Goal: Task Accomplishment & Management: Complete application form

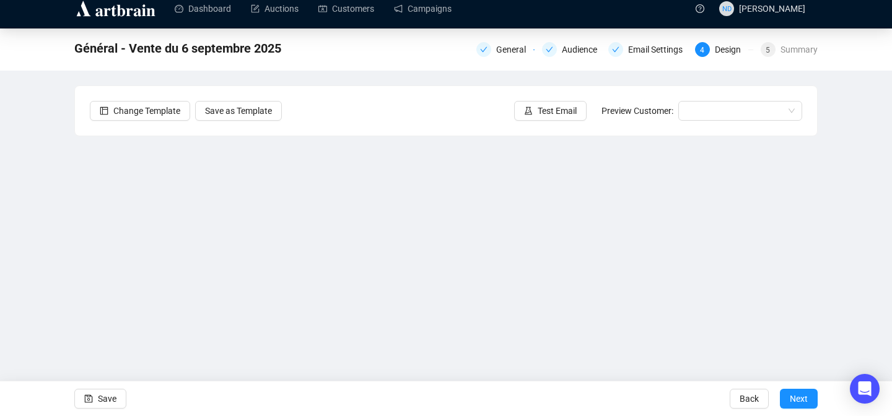
scroll to position [12, 0]
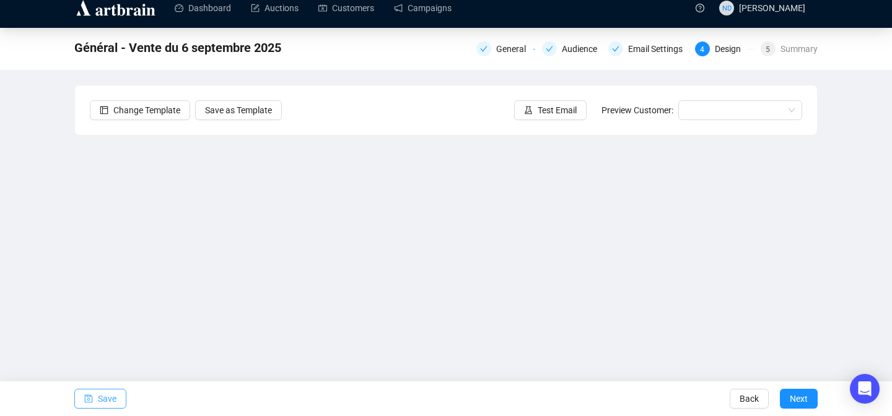
click at [94, 402] on button "Save" at bounding box center [100, 399] width 52 height 20
click at [119, 391] on button "Save" at bounding box center [100, 399] width 52 height 20
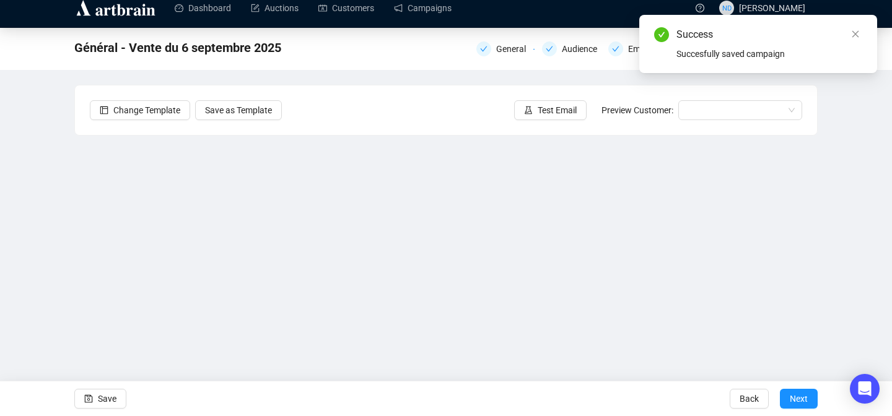
scroll to position [45, 0]
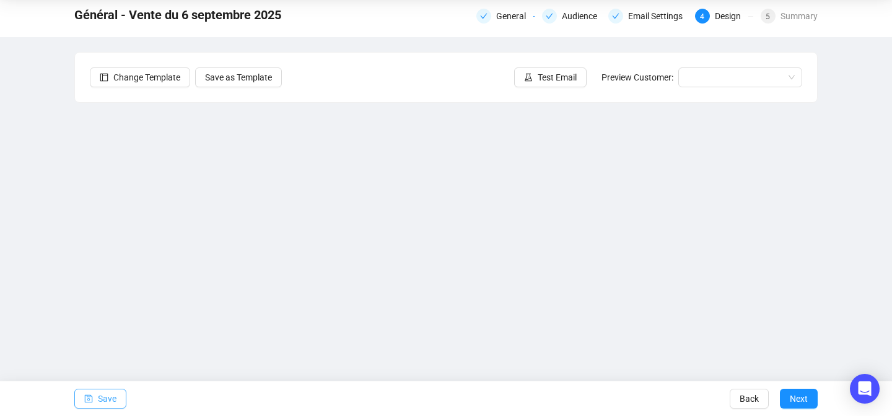
click at [102, 403] on span "Save" at bounding box center [107, 399] width 19 height 35
click at [95, 399] on button "Save" at bounding box center [100, 399] width 52 height 20
click at [84, 397] on icon "save" at bounding box center [88, 399] width 9 height 9
click at [100, 393] on span "Save" at bounding box center [107, 399] width 19 height 35
click at [109, 398] on span "Save" at bounding box center [107, 399] width 19 height 35
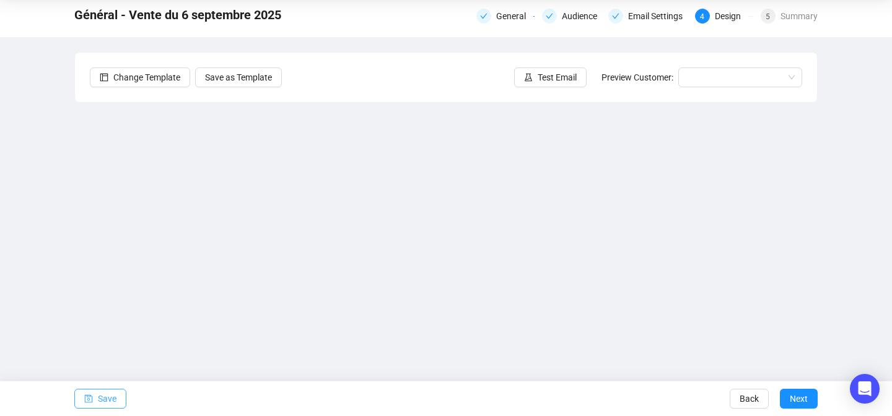
click at [112, 396] on span "Save" at bounding box center [107, 399] width 19 height 35
click at [90, 402] on icon "save" at bounding box center [89, 399] width 8 height 8
click at [105, 399] on span "Save" at bounding box center [107, 399] width 19 height 35
click at [95, 399] on button "Save" at bounding box center [100, 399] width 52 height 20
click at [105, 400] on span "Save" at bounding box center [107, 399] width 19 height 35
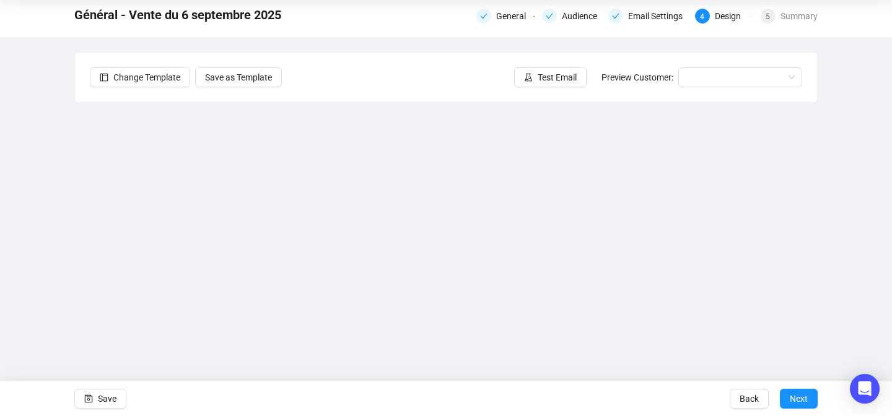
click at [364, 73] on div "Change Template Save as Template Test Email Preview Customer:" at bounding box center [446, 78] width 742 height 50
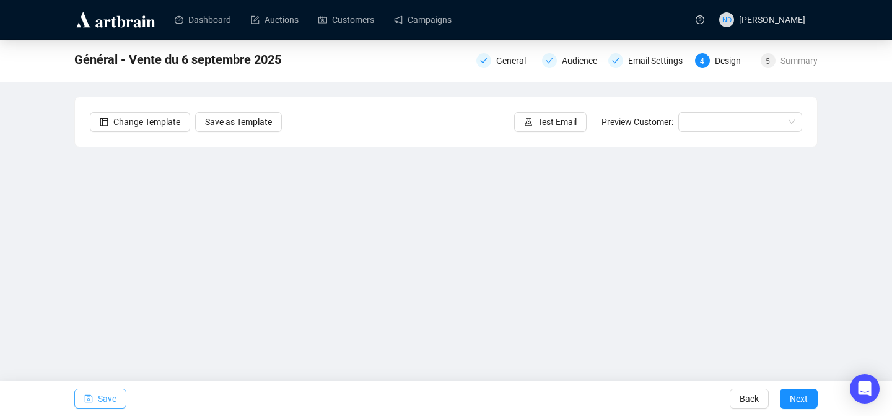
click at [122, 393] on button "Save" at bounding box center [100, 399] width 52 height 20
click at [116, 390] on span "Save" at bounding box center [107, 399] width 19 height 35
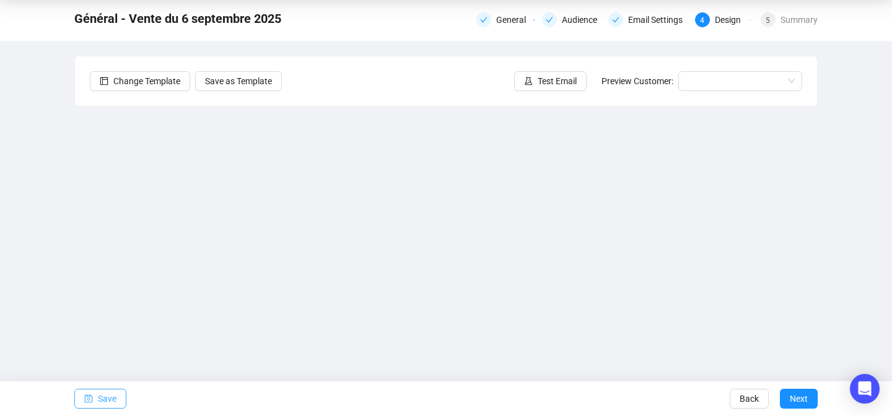
click at [105, 400] on span "Save" at bounding box center [107, 399] width 19 height 35
click at [539, 84] on span "Test Email" at bounding box center [557, 81] width 39 height 14
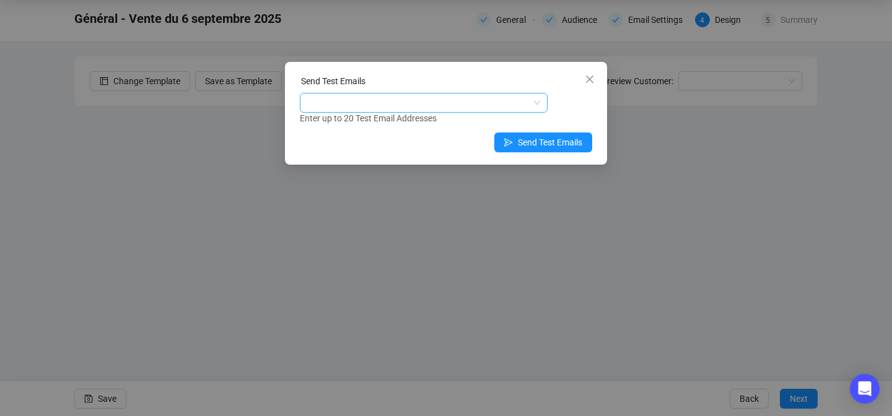
click at [419, 109] on div at bounding box center [417, 102] width 230 height 17
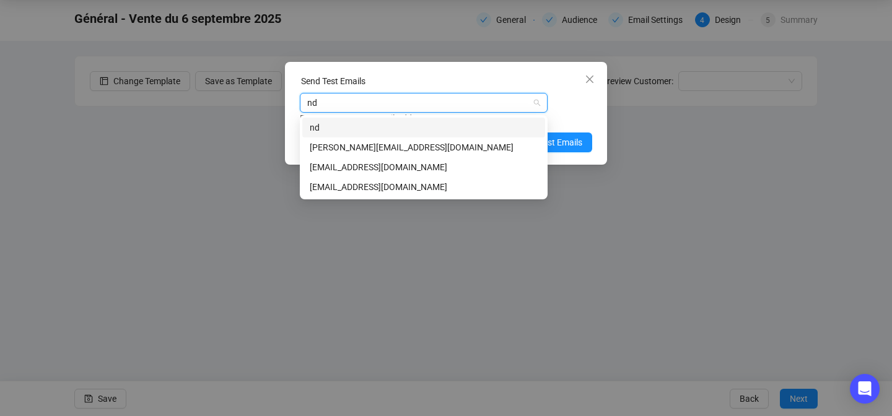
type input "nda"
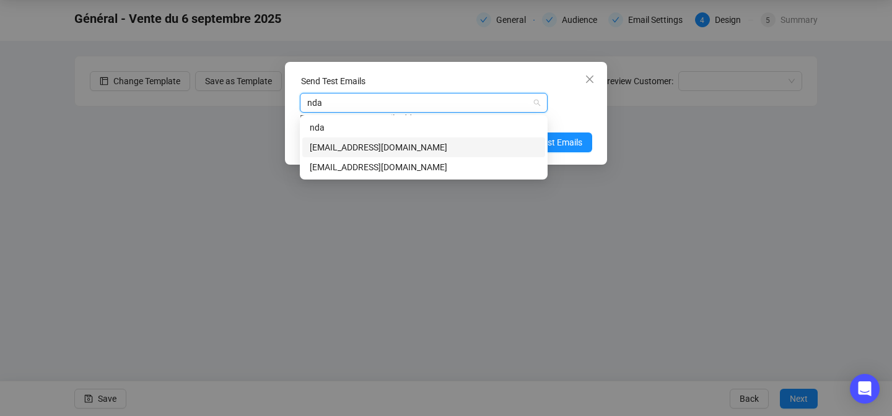
click at [361, 141] on div "[EMAIL_ADDRESS][DOMAIN_NAME]" at bounding box center [424, 148] width 228 height 14
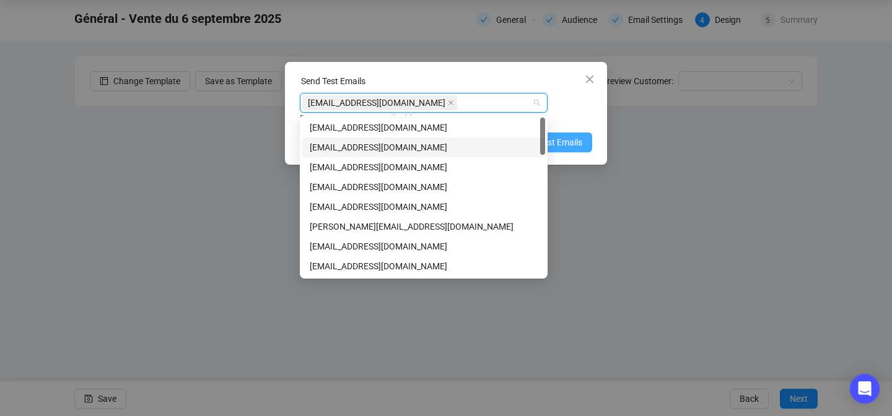
click at [580, 145] on span "Send Test Emails" at bounding box center [550, 143] width 64 height 14
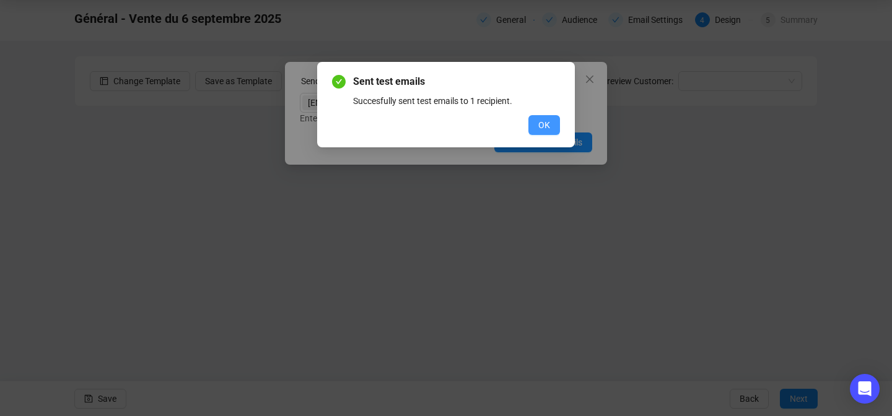
click at [550, 126] on button "OK" at bounding box center [544, 125] width 32 height 20
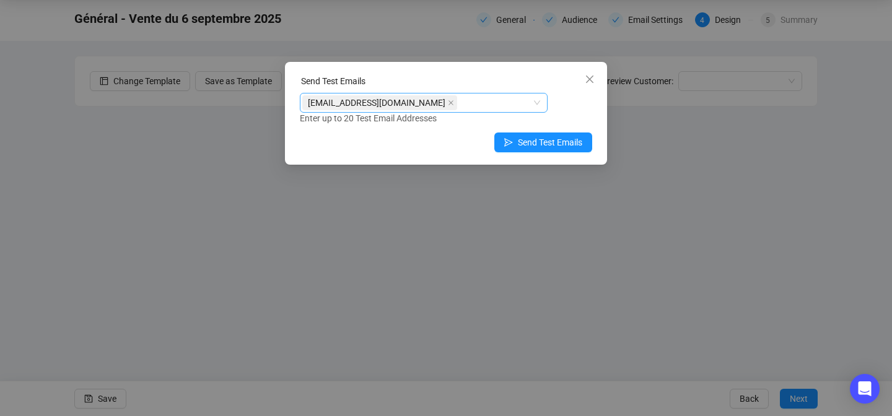
click at [458, 102] on div "[EMAIL_ADDRESS][DOMAIN_NAME]" at bounding box center [417, 102] width 230 height 17
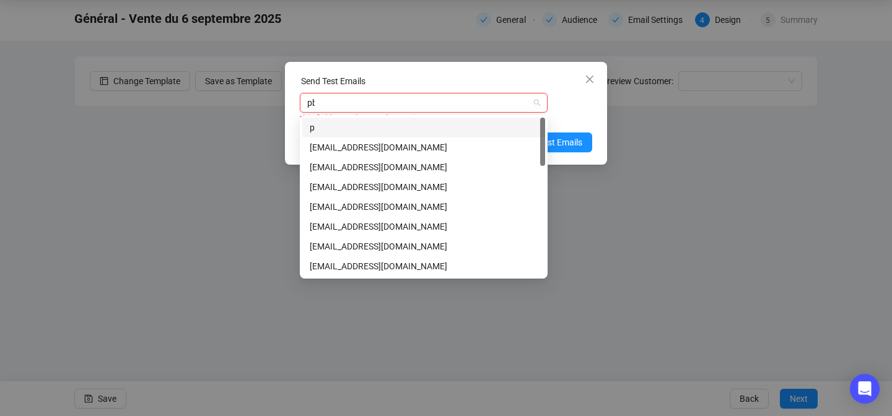
type input "pbo"
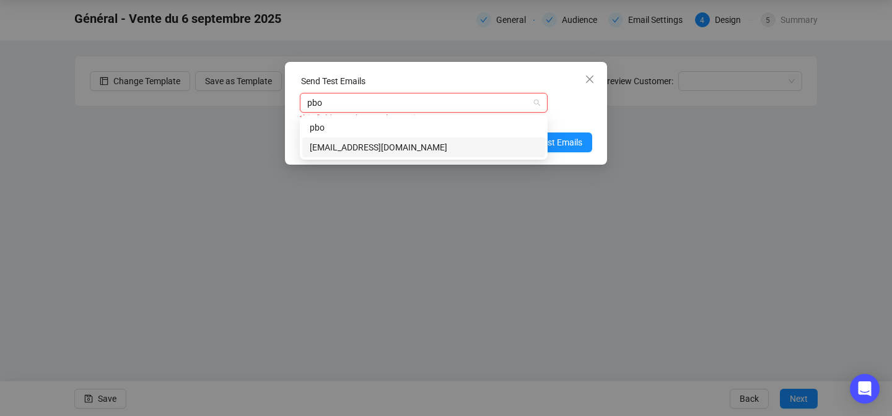
click at [331, 148] on div "[EMAIL_ADDRESS][DOMAIN_NAME]" at bounding box center [424, 148] width 228 height 14
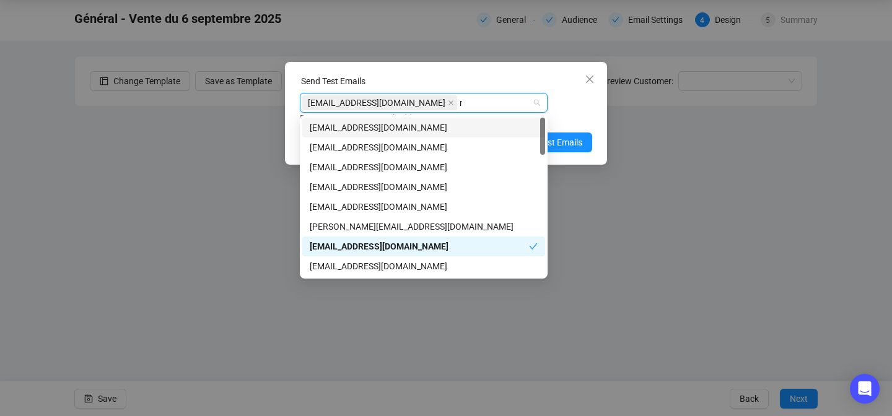
type input "na"
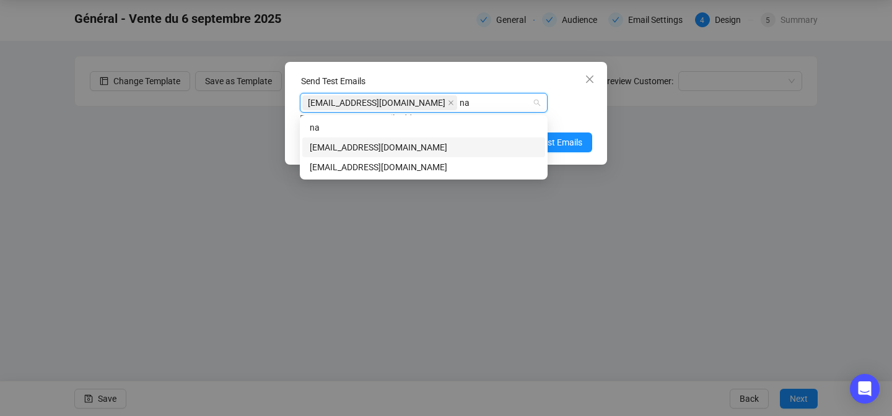
click at [346, 149] on div "[EMAIL_ADDRESS][DOMAIN_NAME]" at bounding box center [424, 148] width 228 height 14
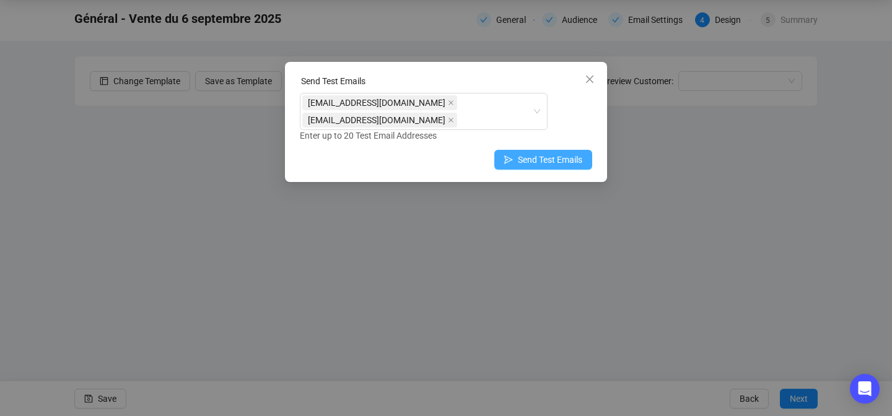
click at [554, 160] on span "Send Test Emails" at bounding box center [550, 160] width 64 height 14
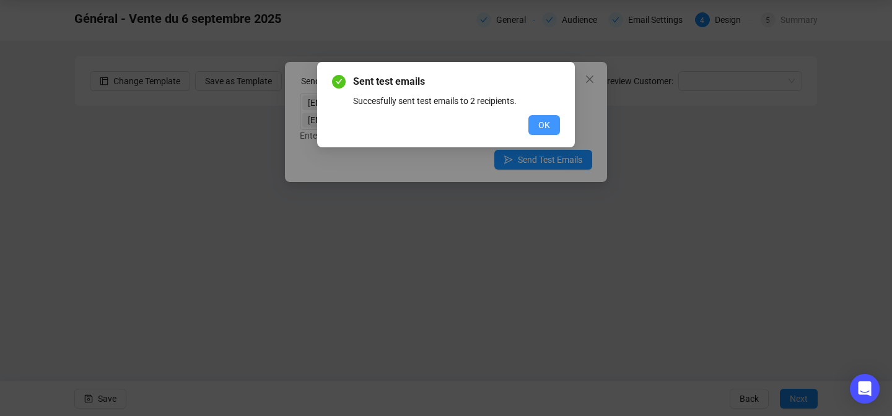
click at [551, 124] on button "OK" at bounding box center [544, 125] width 32 height 20
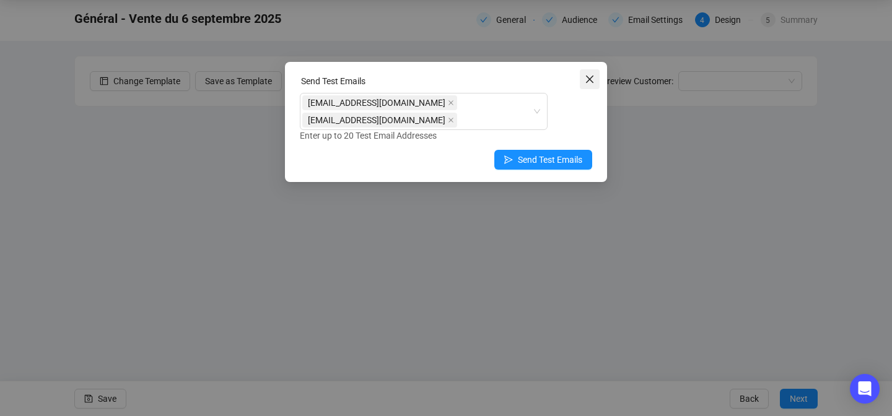
click at [595, 81] on span "Close" at bounding box center [590, 79] width 20 height 10
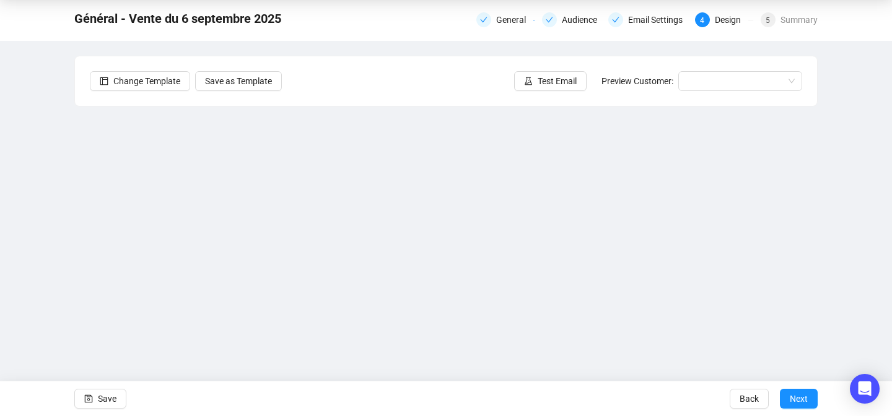
scroll to position [0, 0]
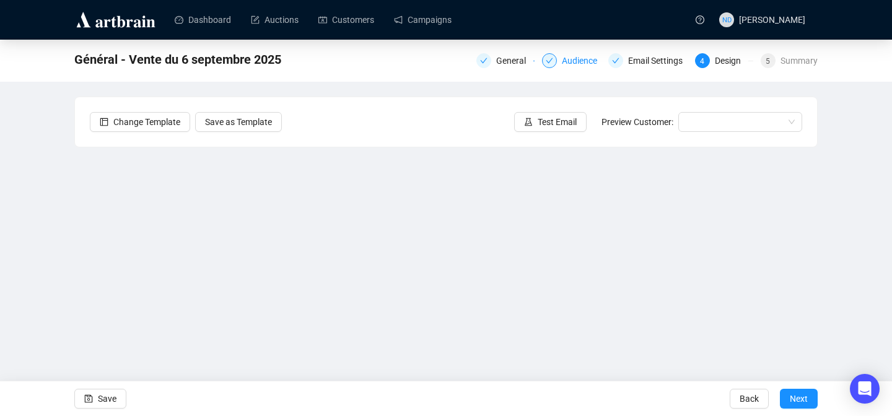
click at [567, 55] on div "Audience" at bounding box center [583, 60] width 43 height 15
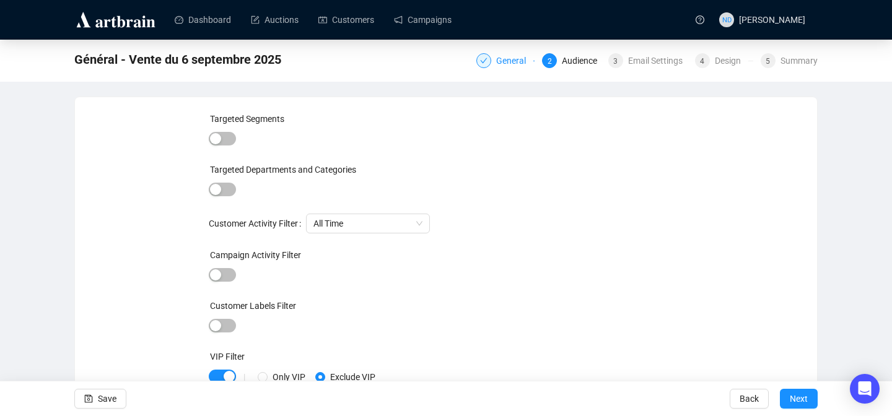
click at [497, 59] on div "General" at bounding box center [514, 60] width 37 height 15
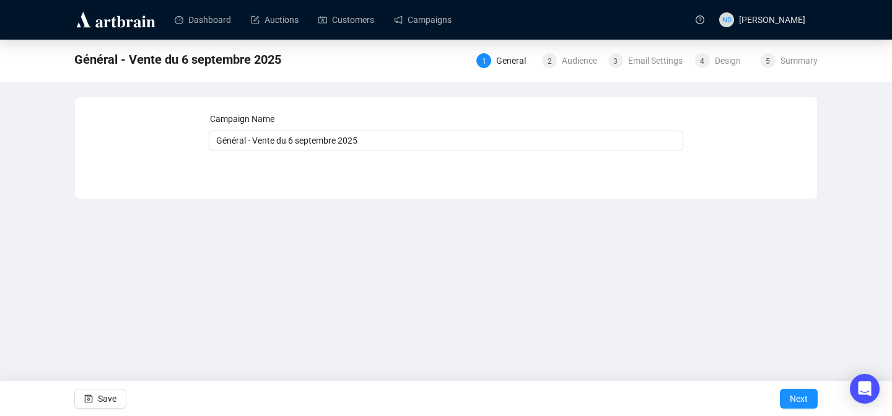
click at [497, 59] on div "General" at bounding box center [514, 60] width 37 height 15
click at [646, 65] on div "Email Settings" at bounding box center [659, 60] width 62 height 15
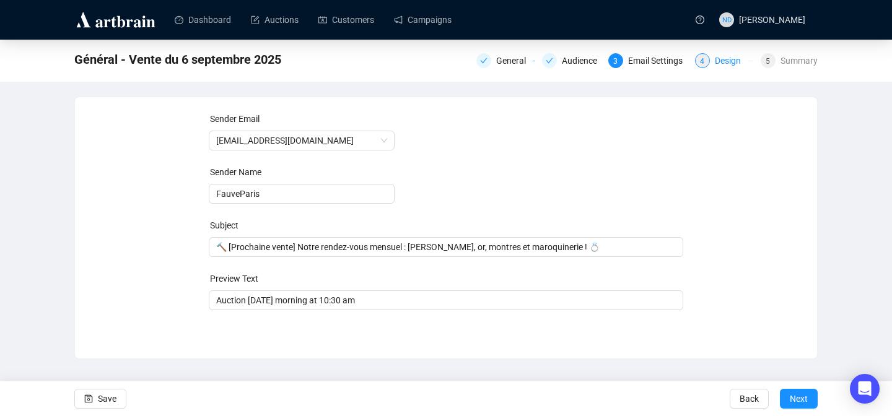
click at [715, 60] on div "Design" at bounding box center [731, 60] width 33 height 15
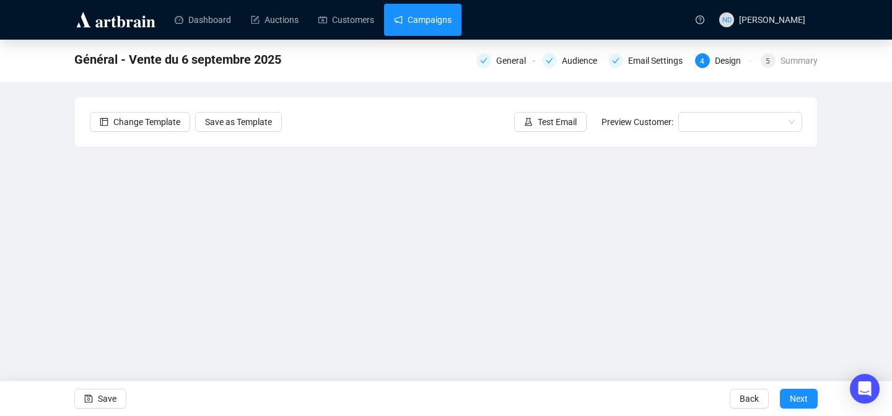
click at [402, 32] on link "Campaigns" at bounding box center [423, 20] width 58 height 32
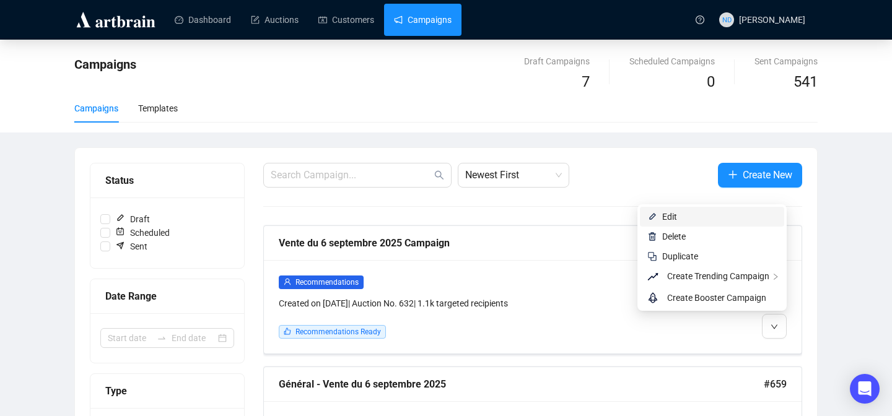
click at [707, 217] on span "Edit" at bounding box center [719, 217] width 115 height 14
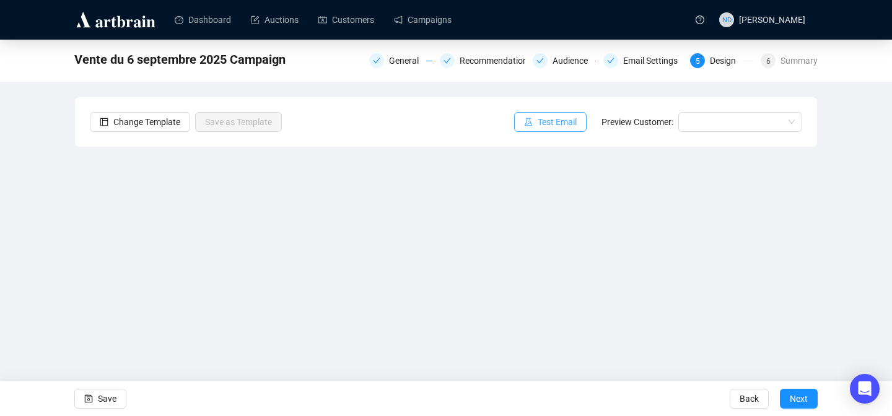
click at [549, 121] on span "Test Email" at bounding box center [557, 122] width 39 height 14
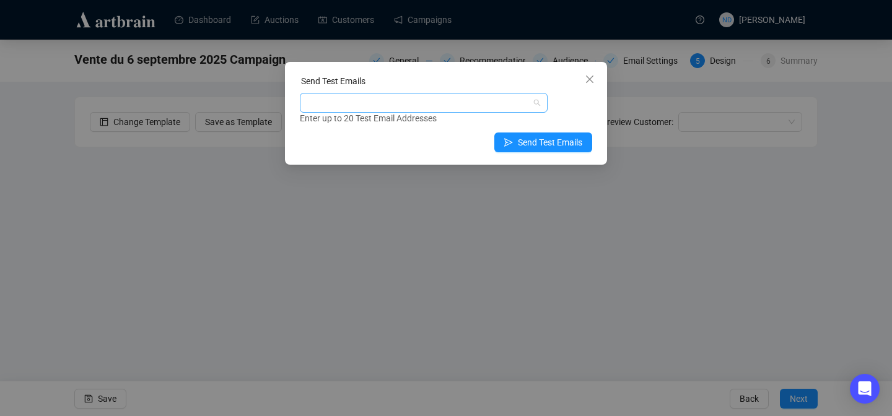
click at [442, 101] on div at bounding box center [417, 102] width 230 height 17
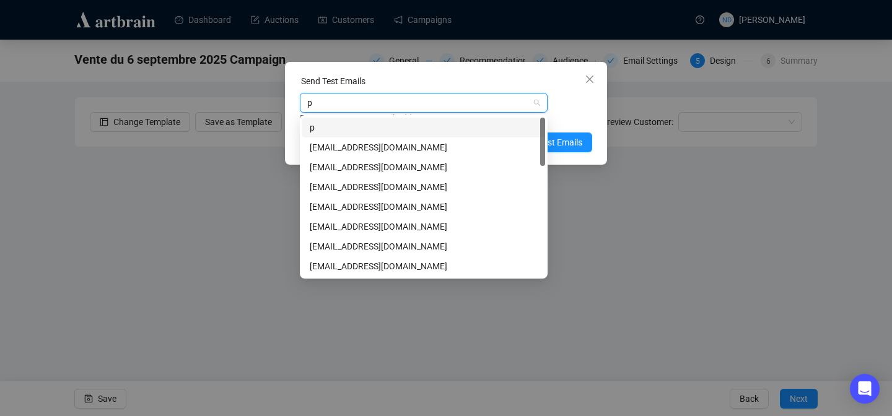
type input "pb"
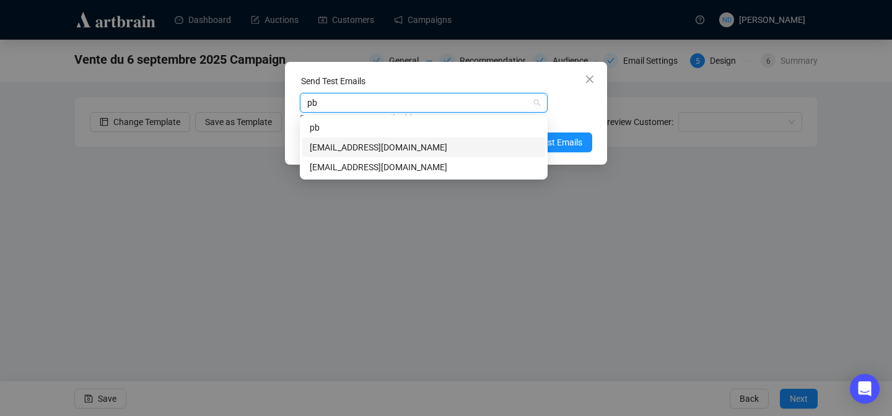
click at [390, 146] on div "[EMAIL_ADDRESS][DOMAIN_NAME]" at bounding box center [424, 148] width 228 height 14
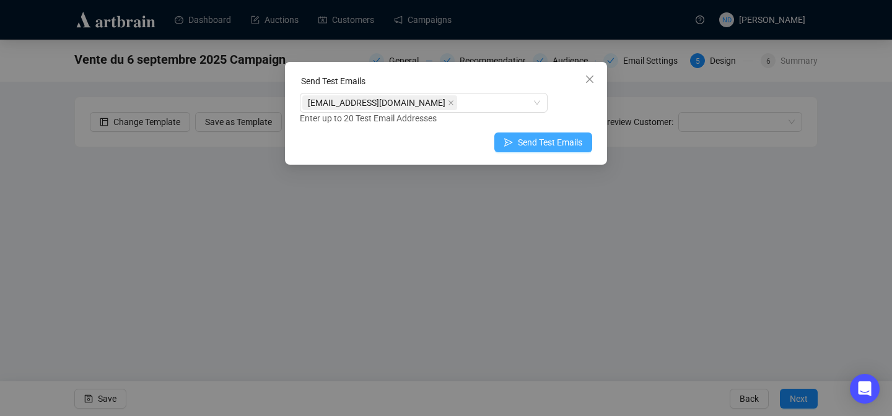
click at [555, 142] on span "Send Test Emails" at bounding box center [550, 143] width 64 height 14
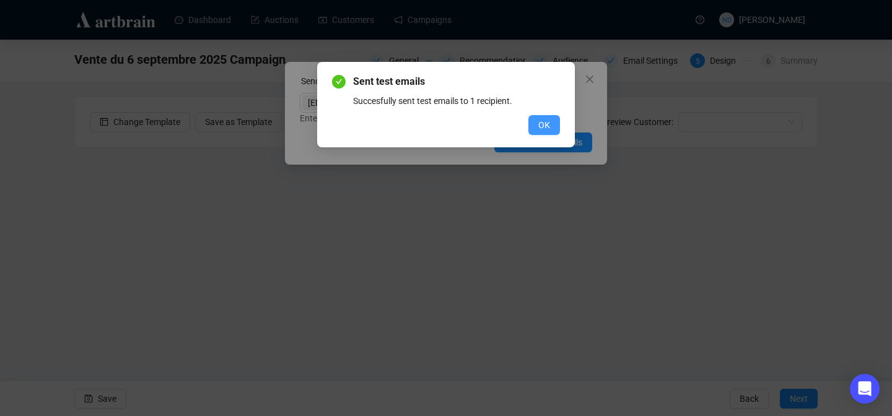
click at [536, 129] on button "OK" at bounding box center [544, 125] width 32 height 20
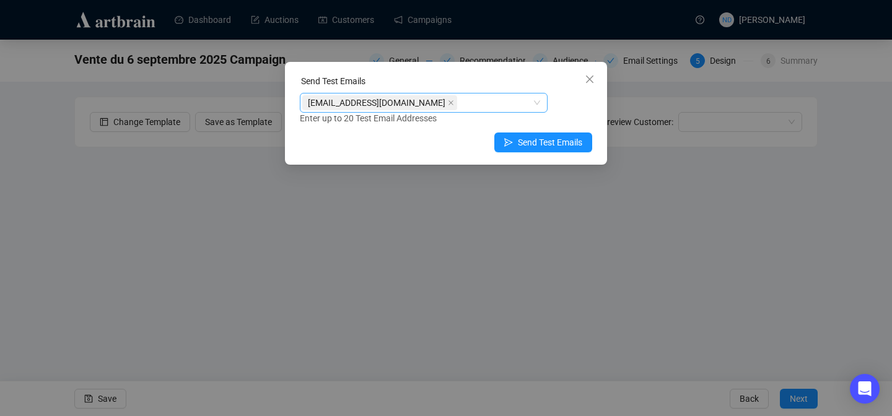
click at [417, 100] on span "[EMAIL_ADDRESS][DOMAIN_NAME]" at bounding box center [379, 102] width 155 height 15
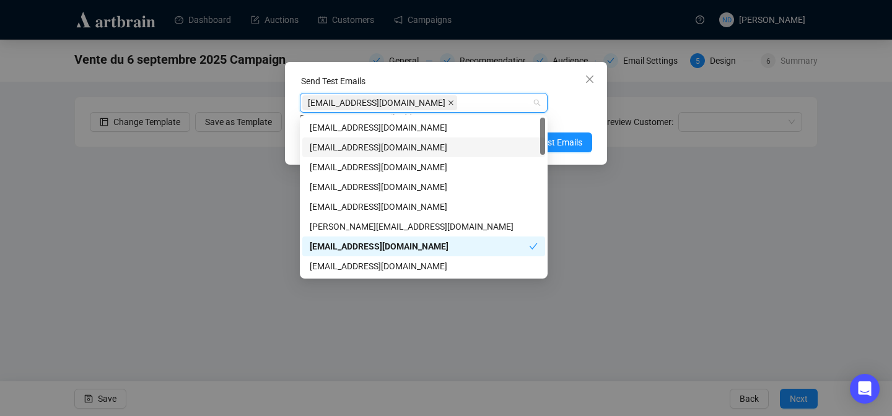
click at [448, 102] on icon "close" at bounding box center [451, 103] width 6 height 6
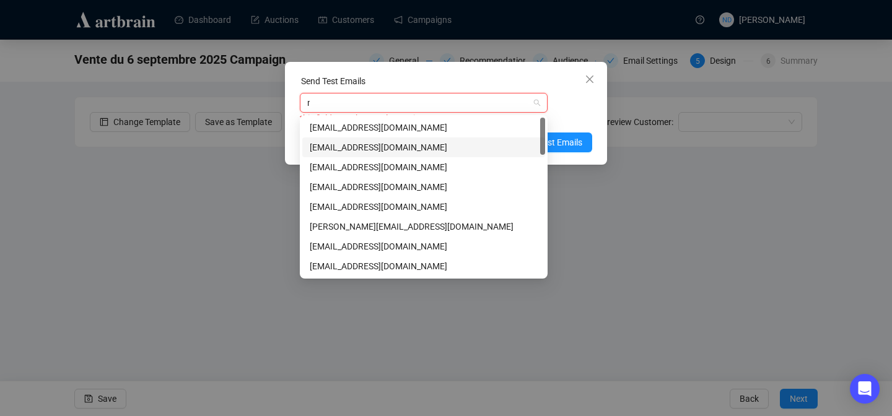
type input "nd"
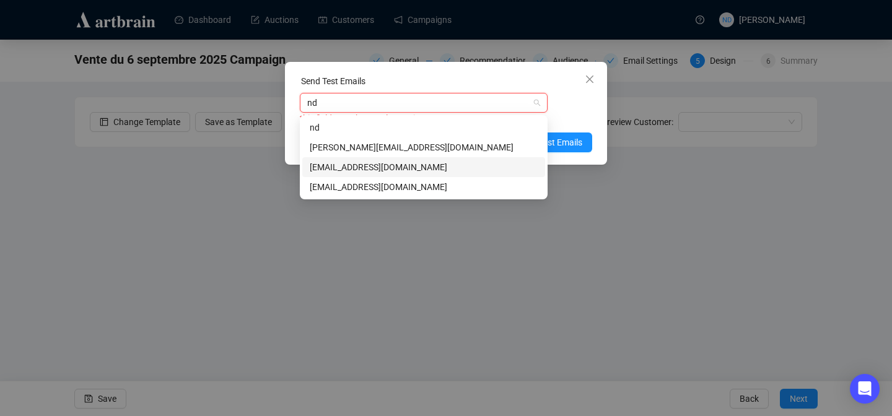
click at [365, 175] on div "[EMAIL_ADDRESS][DOMAIN_NAME]" at bounding box center [423, 167] width 243 height 20
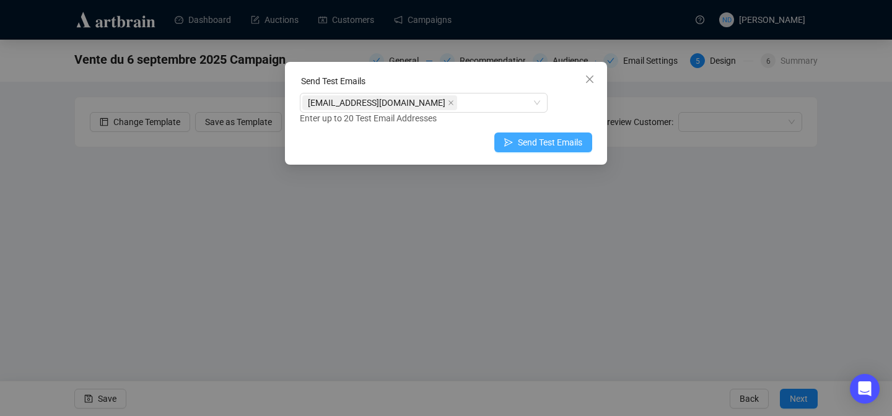
click at [572, 141] on span "Send Test Emails" at bounding box center [550, 143] width 64 height 14
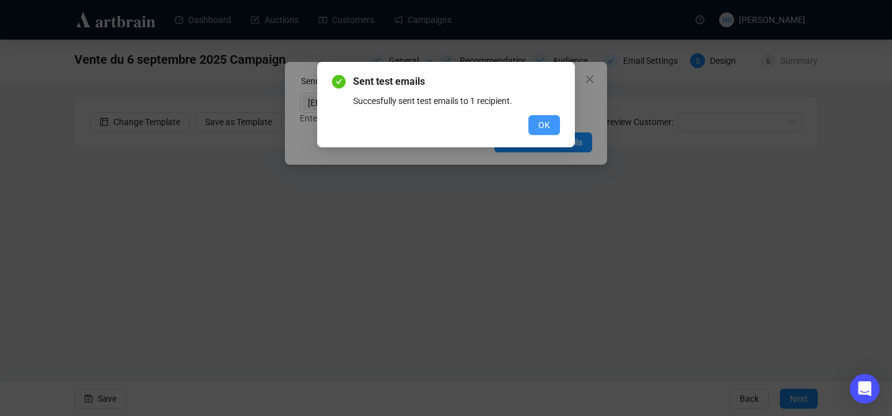
click at [532, 124] on button "OK" at bounding box center [544, 125] width 32 height 20
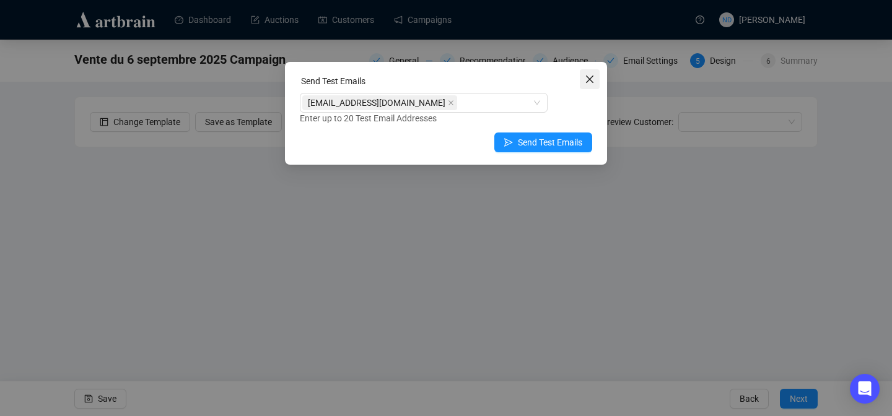
click at [594, 74] on icon "close" at bounding box center [590, 79] width 10 height 10
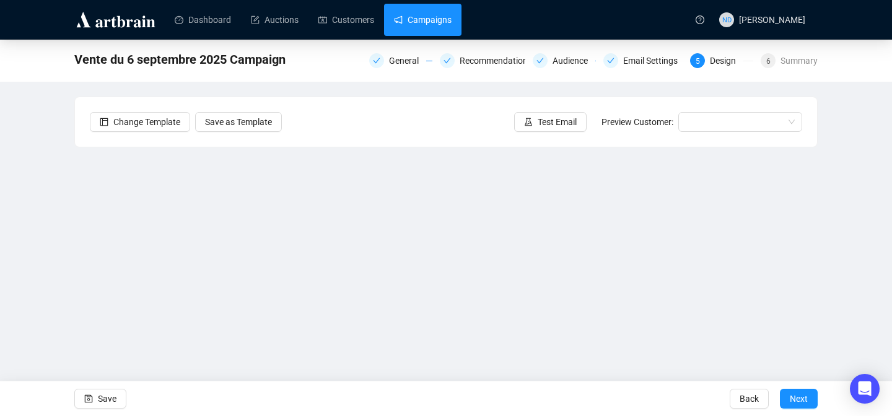
click at [430, 19] on link "Campaigns" at bounding box center [423, 20] width 58 height 32
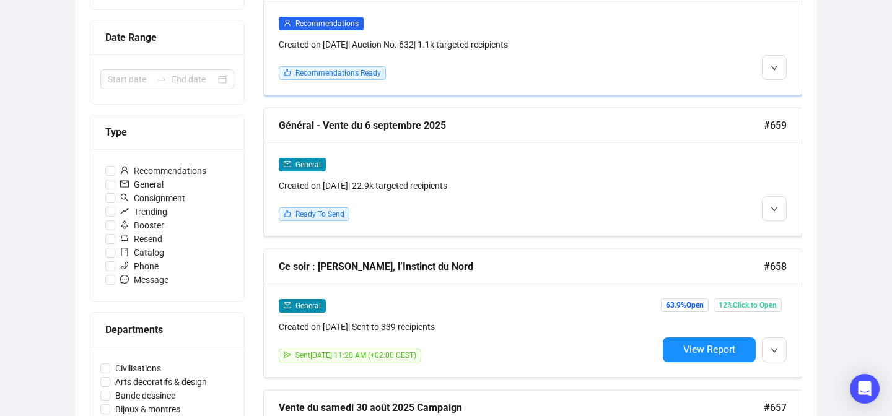
scroll to position [265, 0]
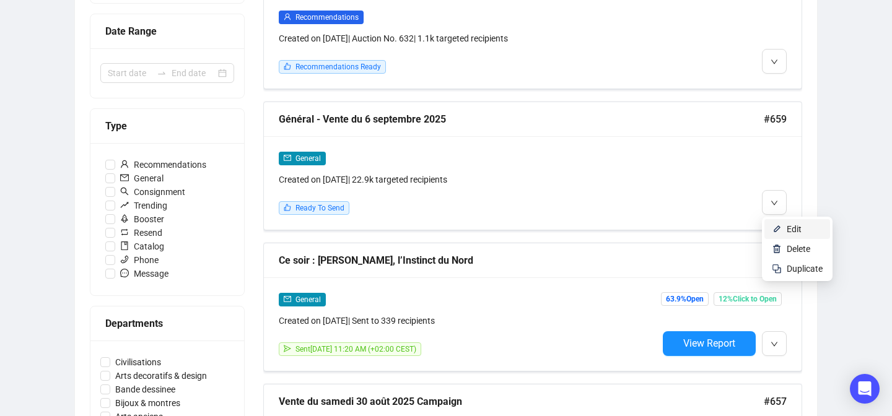
click at [776, 224] on img at bounding box center [777, 229] width 10 height 10
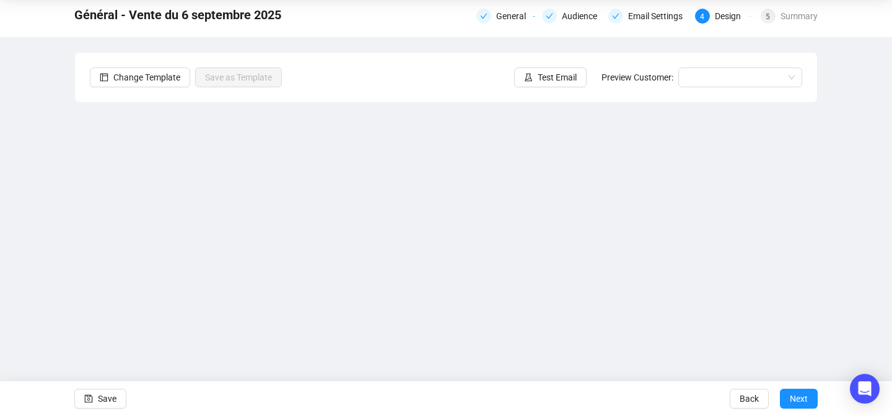
scroll to position [44, 0]
click at [111, 403] on span "Save" at bounding box center [107, 399] width 19 height 35
click at [773, 22] on div "5 Summary" at bounding box center [789, 16] width 57 height 15
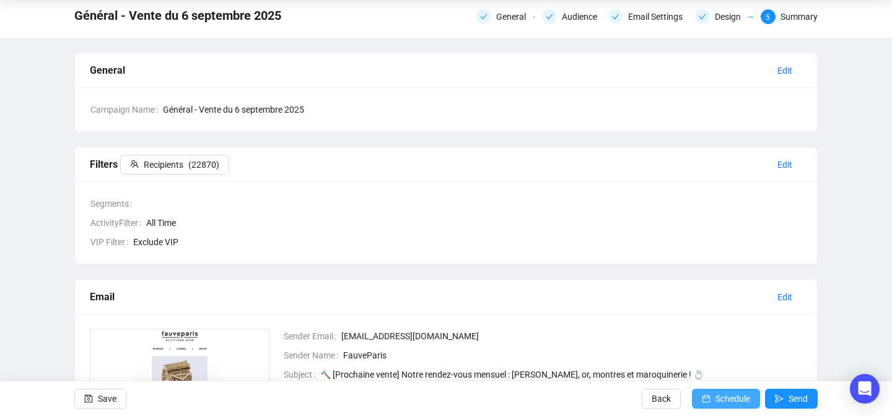
click at [708, 400] on button "Schedule" at bounding box center [726, 399] width 68 height 20
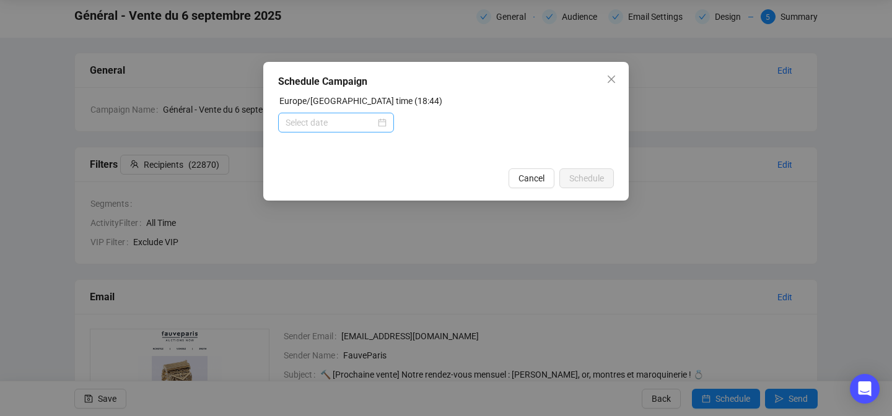
click at [382, 121] on div at bounding box center [336, 123] width 101 height 14
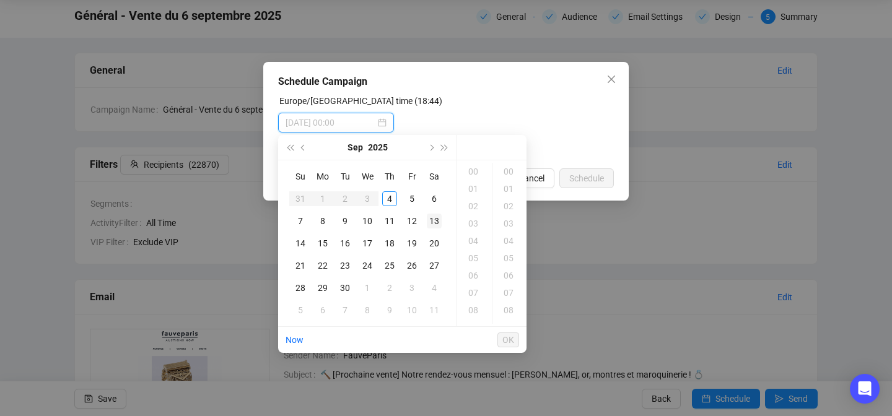
type input "[DATE] 00:00"
type input "[DATE] 21:00"
click at [472, 223] on div "19" at bounding box center [475, 224] width 30 height 17
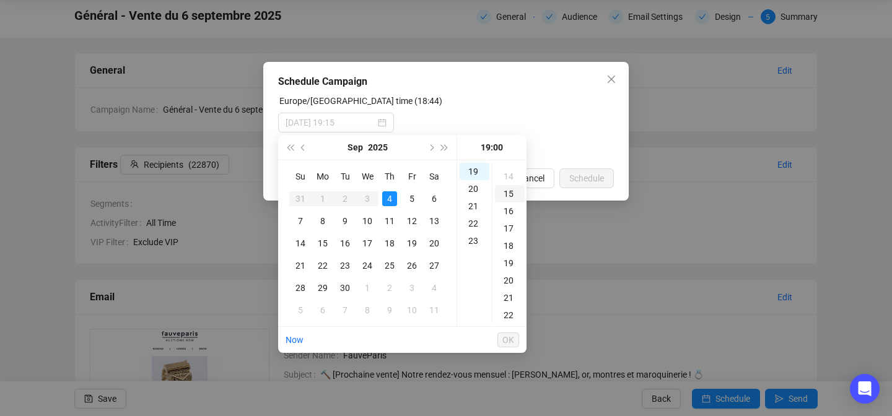
click at [508, 192] on div "15" at bounding box center [510, 193] width 30 height 17
type input "[DATE] 19:15"
click at [508, 334] on span "OK" at bounding box center [508, 340] width 12 height 24
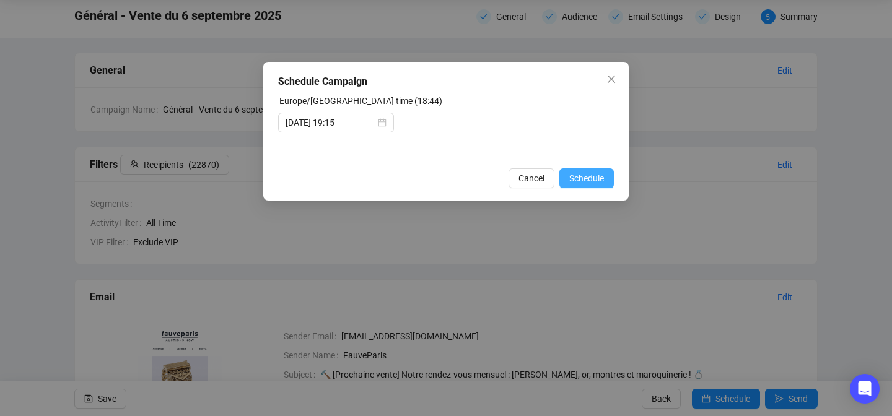
click at [591, 178] on span "Schedule" at bounding box center [586, 179] width 35 height 14
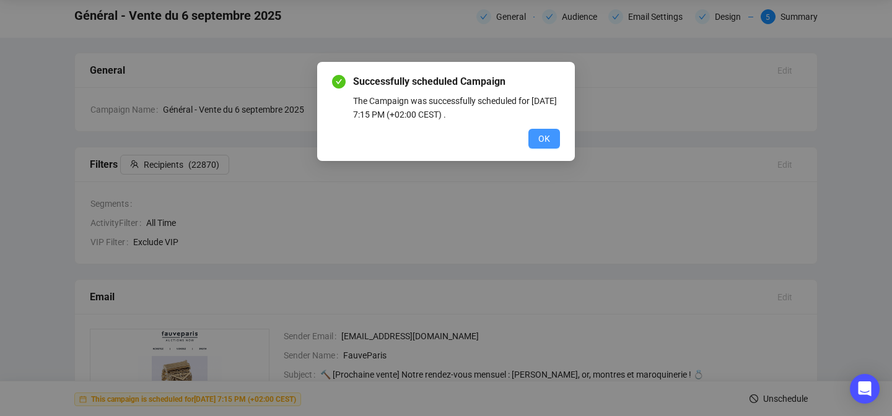
click at [546, 142] on span "OK" at bounding box center [544, 139] width 12 height 14
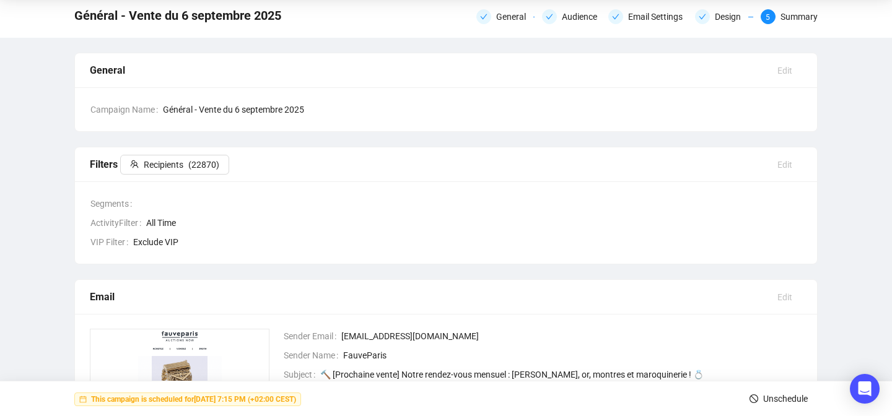
scroll to position [0, 0]
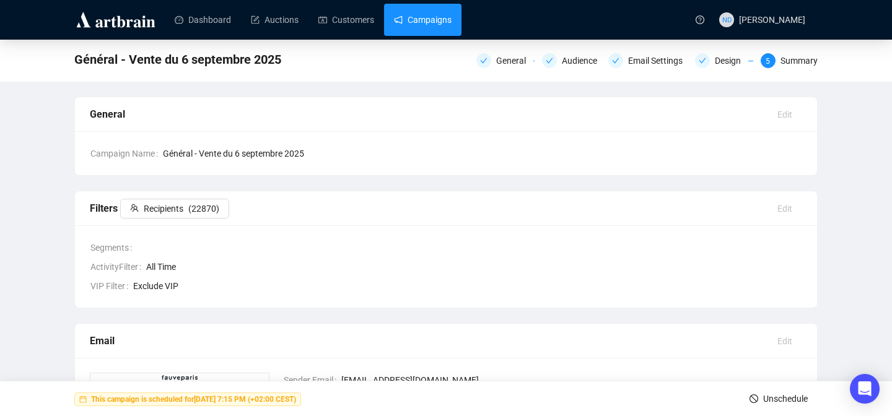
click at [413, 29] on link "Campaigns" at bounding box center [423, 20] width 58 height 32
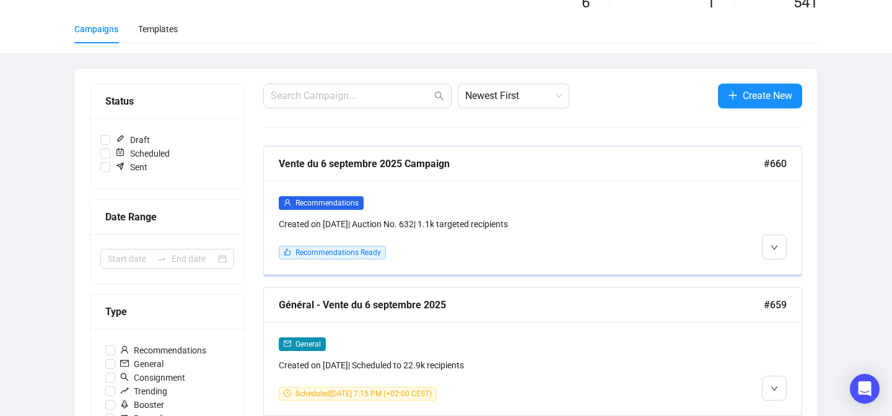
scroll to position [94, 0]
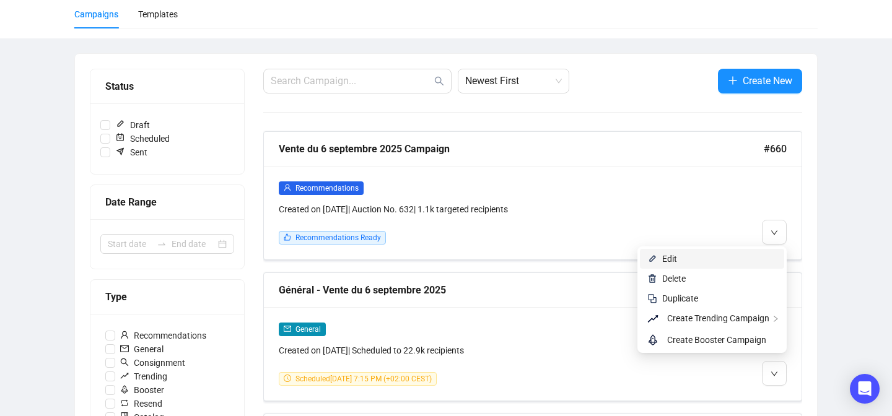
click at [764, 258] on span "Edit" at bounding box center [719, 259] width 115 height 14
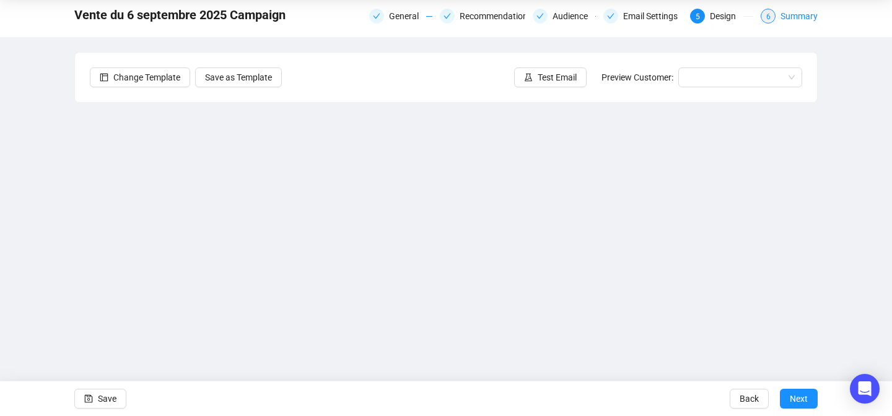
click at [789, 19] on div "Summary" at bounding box center [798, 16] width 37 height 15
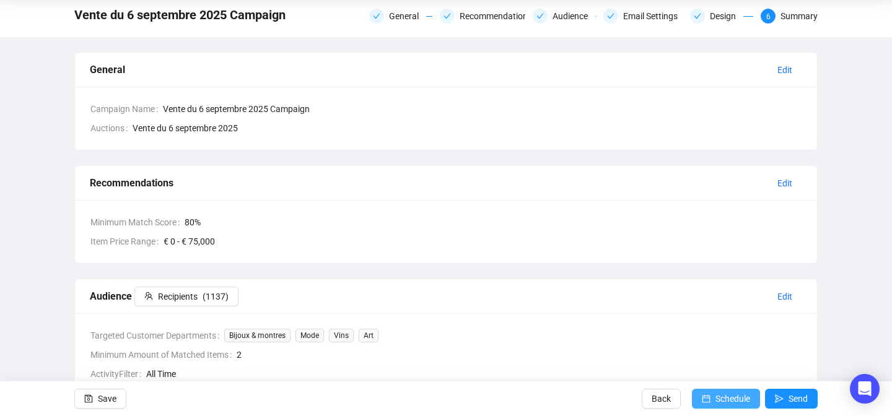
click at [709, 400] on button "Schedule" at bounding box center [726, 399] width 68 height 20
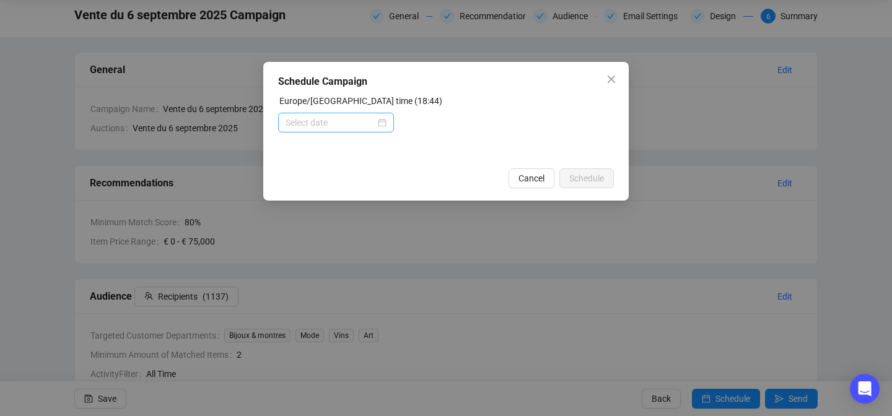
click at [378, 123] on div at bounding box center [336, 123] width 101 height 14
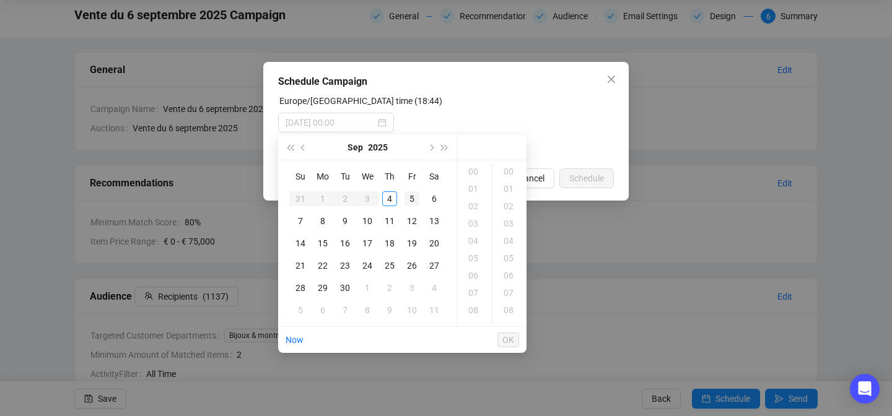
click at [409, 196] on div "5" at bounding box center [411, 198] width 15 height 15
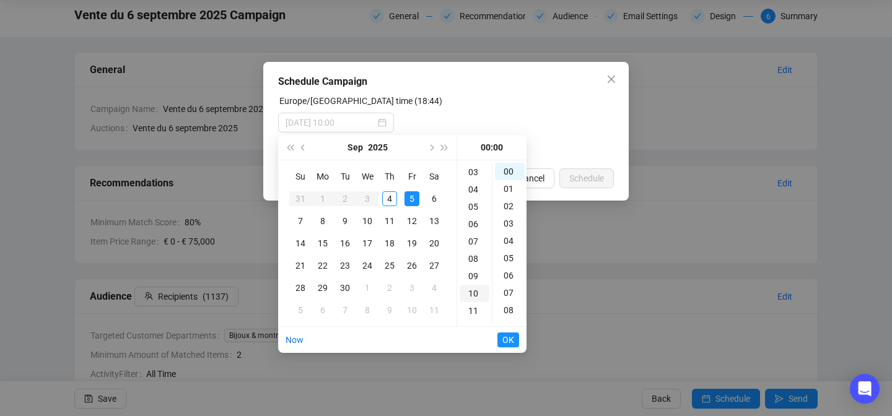
click at [471, 289] on div "10" at bounding box center [475, 293] width 30 height 17
type input "[DATE] 10:00"
click at [503, 343] on span "OK" at bounding box center [508, 340] width 12 height 24
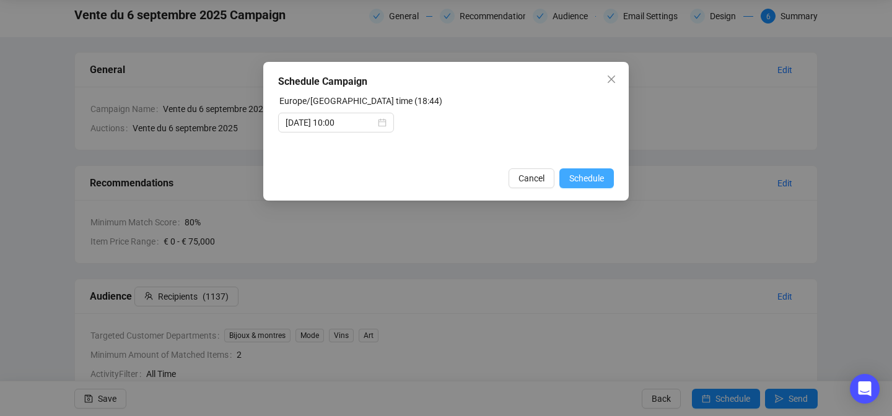
click at [580, 183] on span "Schedule" at bounding box center [586, 179] width 35 height 14
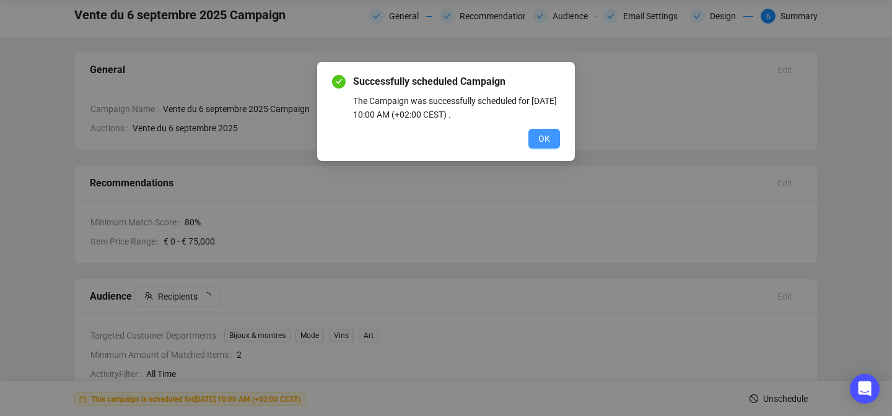
click at [547, 141] on span "OK" at bounding box center [544, 139] width 12 height 14
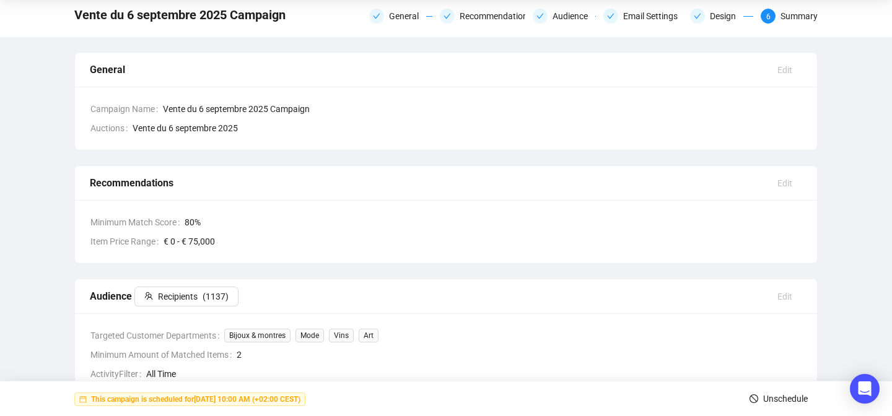
scroll to position [0, 0]
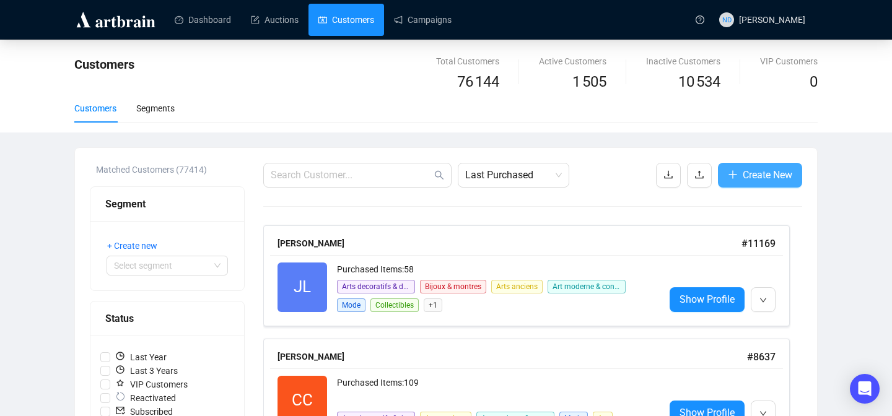
click at [773, 170] on span "Create New" at bounding box center [768, 174] width 50 height 15
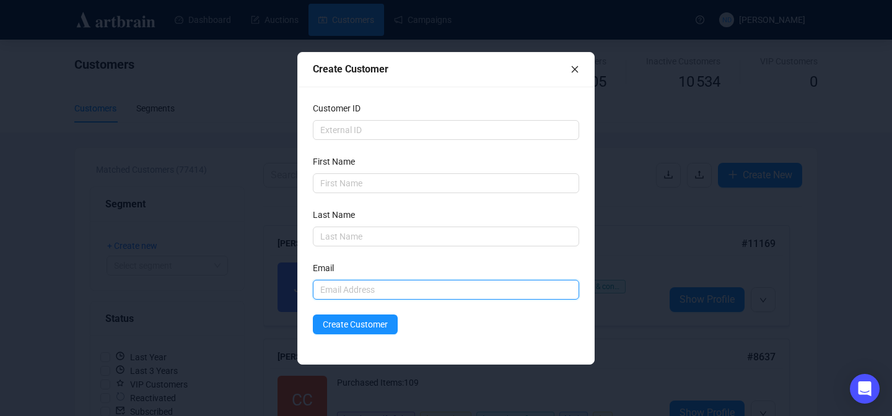
click at [449, 282] on input "text" at bounding box center [446, 290] width 266 height 20
paste input "dominiquebauer519@gmail.com"
type input "dominiquebauer519@gmail.com"
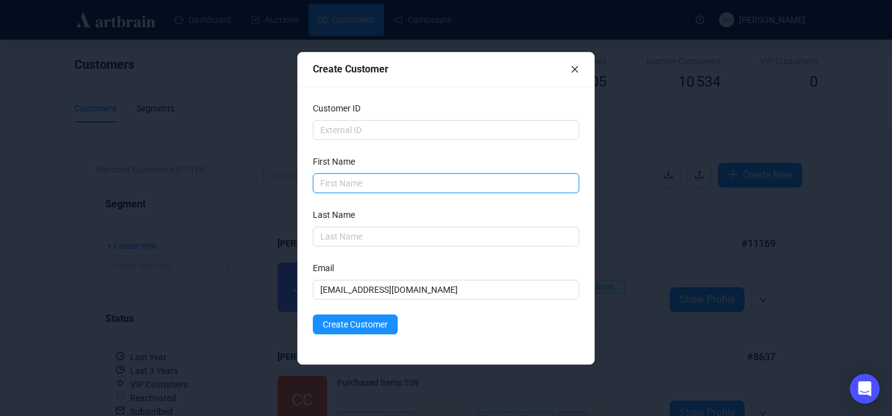
click at [361, 188] on input "text" at bounding box center [446, 183] width 266 height 20
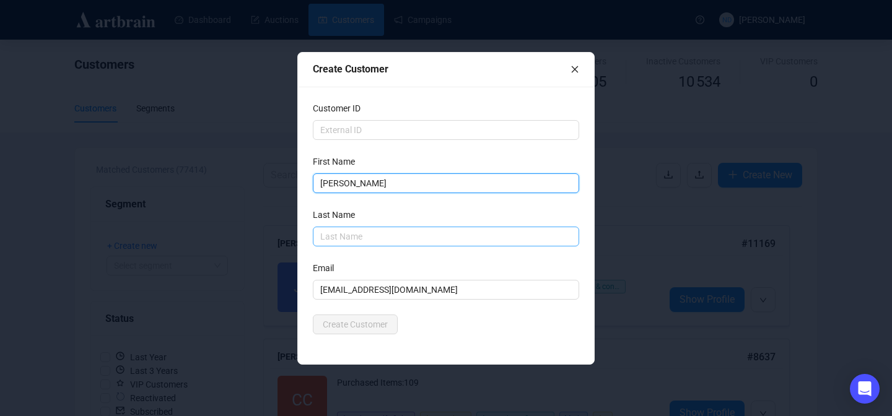
type input "Dominique"
click at [328, 238] on input "text" at bounding box center [446, 237] width 266 height 20
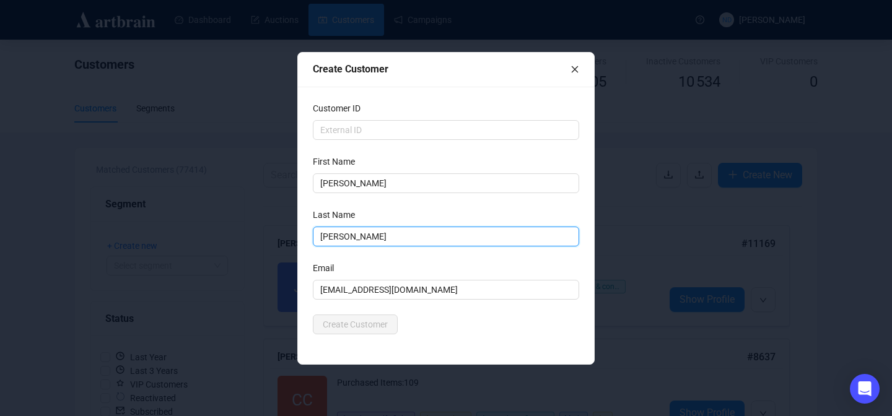
type input "Bauer"
click at [448, 336] on div "Customer ID First Name Dominique Last Name Bauer Email dominiquebauer519@gmail.…" at bounding box center [446, 225] width 296 height 277
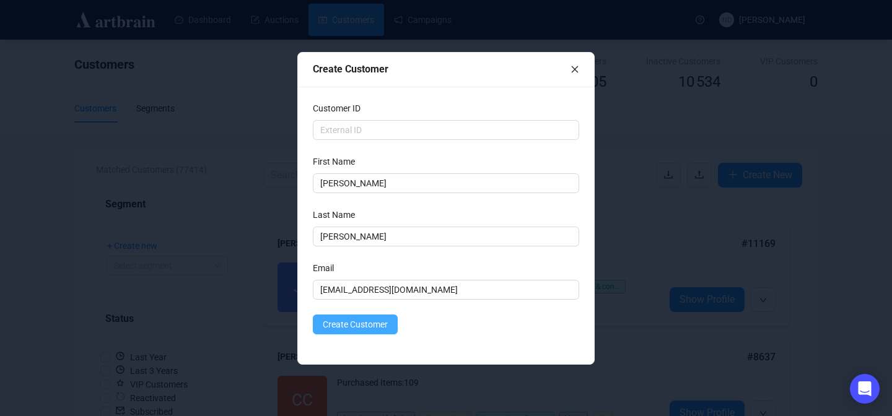
click at [398, 326] on button "Create Customer" at bounding box center [355, 325] width 85 height 20
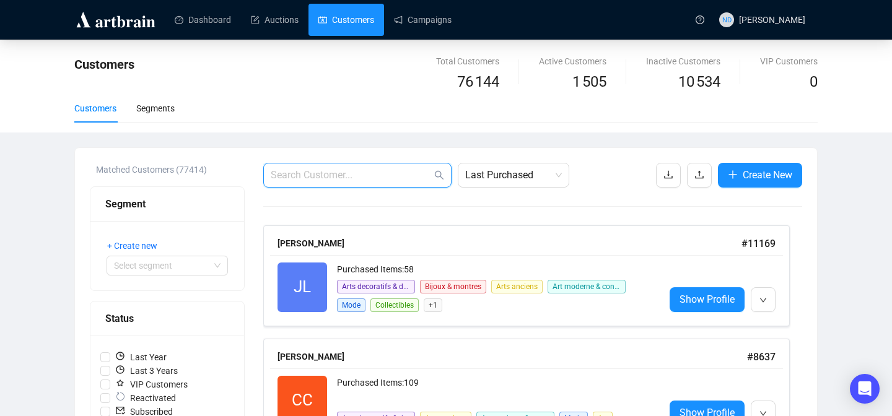
click at [361, 177] on input "text" at bounding box center [351, 175] width 161 height 15
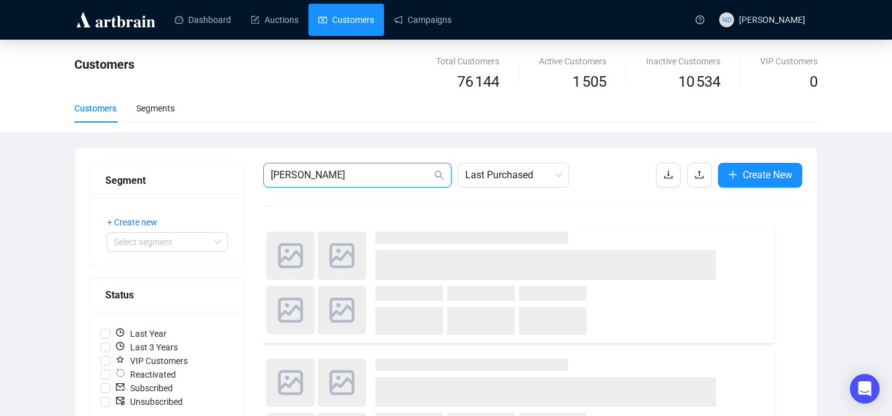
type input "dominique bauer"
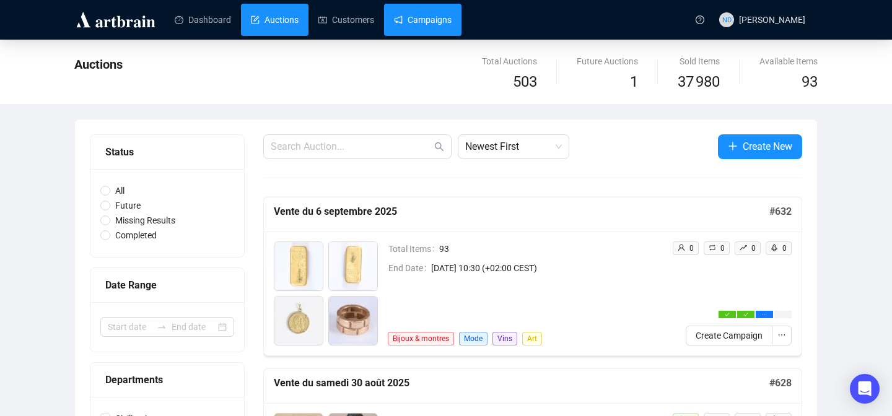
click at [421, 11] on link "Campaigns" at bounding box center [423, 20] width 58 height 32
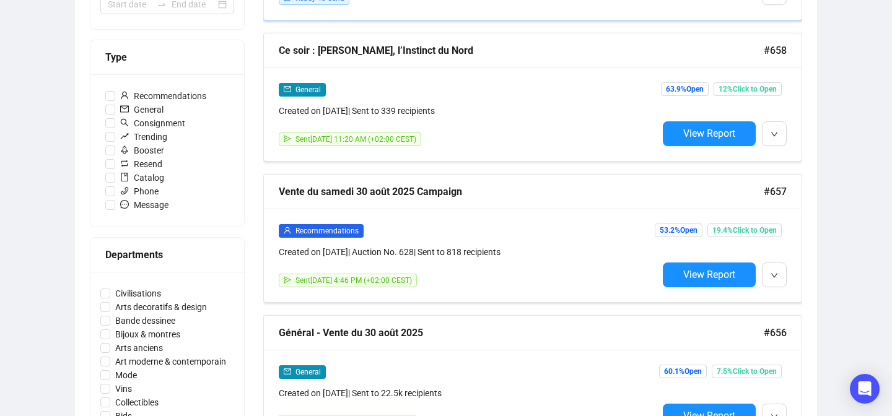
scroll to position [335, 0]
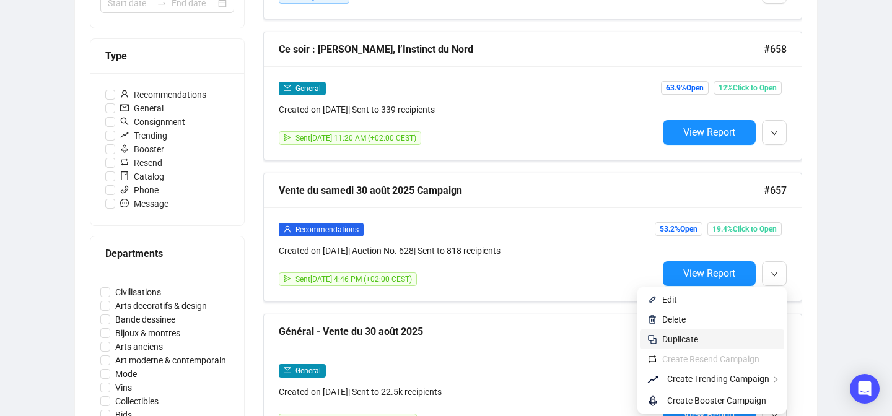
click at [705, 336] on span "Duplicate" at bounding box center [719, 340] width 115 height 14
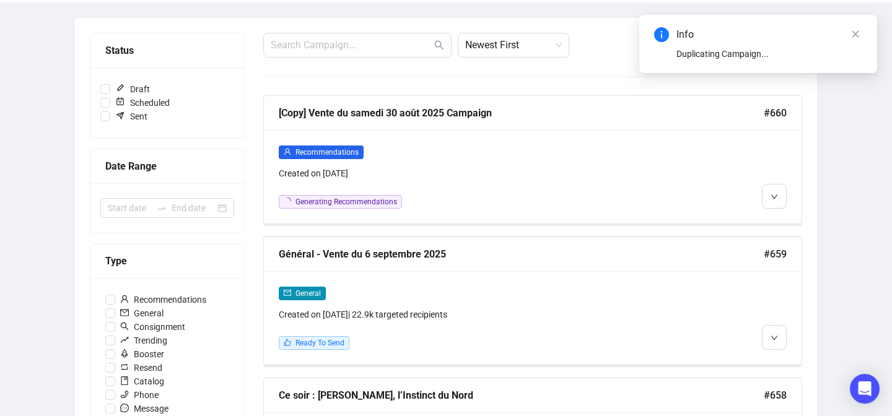
scroll to position [113, 0]
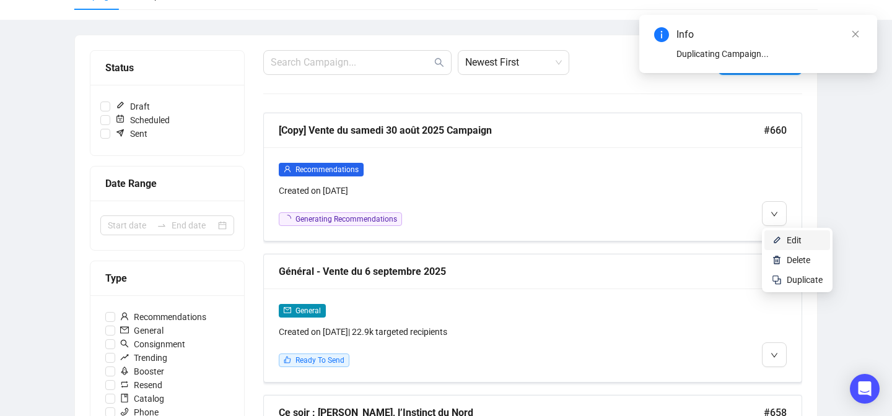
click at [767, 237] on li "Edit" at bounding box center [797, 240] width 66 height 20
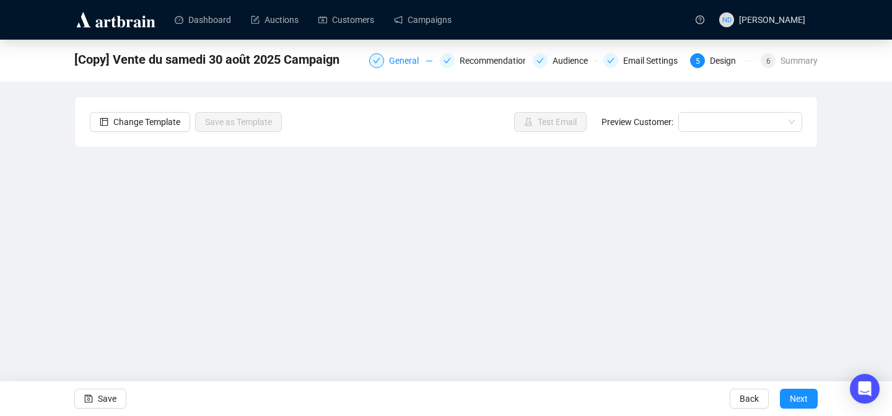
click at [393, 59] on div "General" at bounding box center [407, 60] width 37 height 15
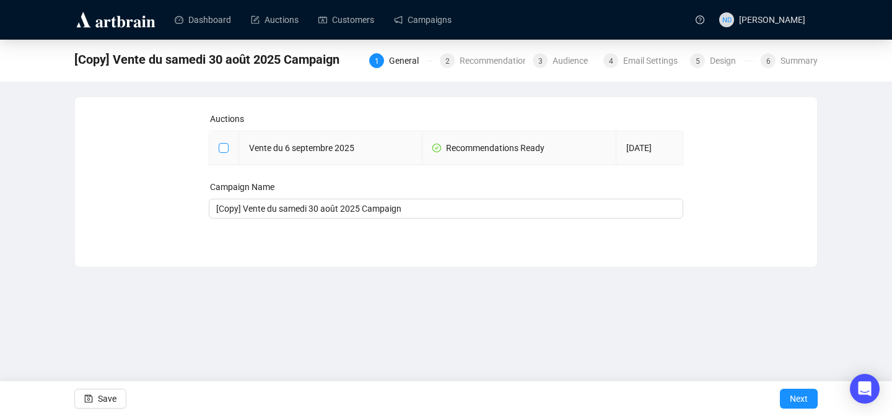
click at [219, 152] on label at bounding box center [224, 148] width 10 height 14
click at [219, 152] on input "checkbox" at bounding box center [223, 147] width 9 height 9
checkbox input "true"
type input "Vente du 6 septembre 2025 Campaign"
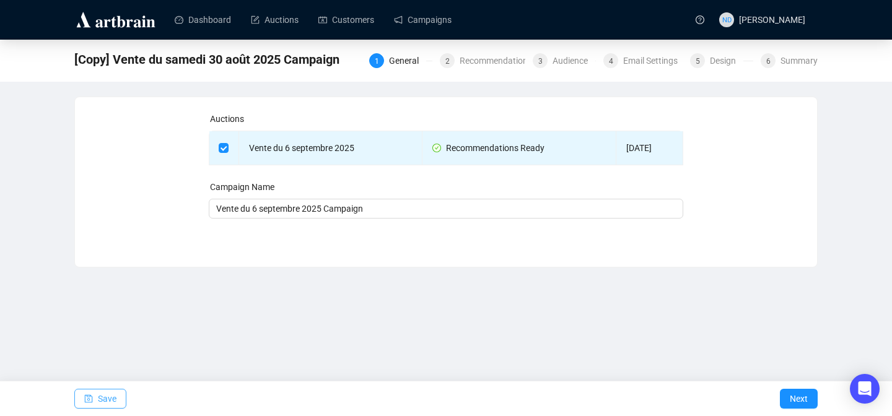
click at [93, 408] on button "Save" at bounding box center [100, 399] width 52 height 20
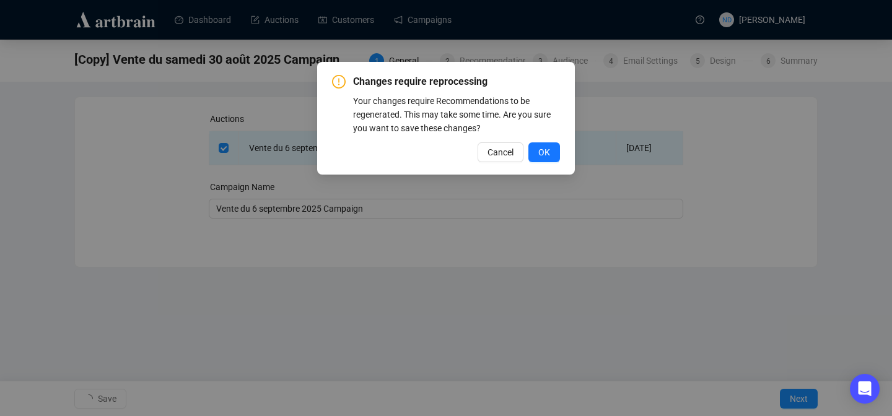
click at [552, 137] on div "Changes require reprocessing Your changes require Recommendations to be regener…" at bounding box center [446, 118] width 228 height 88
click at [549, 150] on span "OK" at bounding box center [544, 153] width 12 height 14
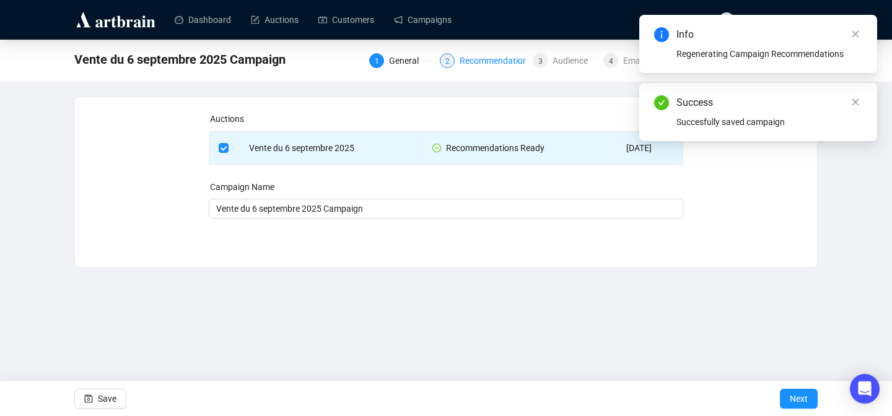
click at [491, 61] on div "Recommendations" at bounding box center [500, 60] width 80 height 15
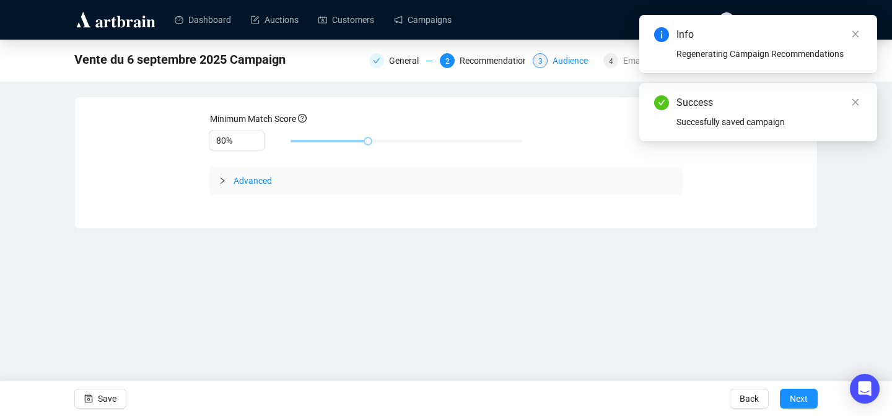
click at [572, 61] on div "Audience" at bounding box center [573, 60] width 43 height 15
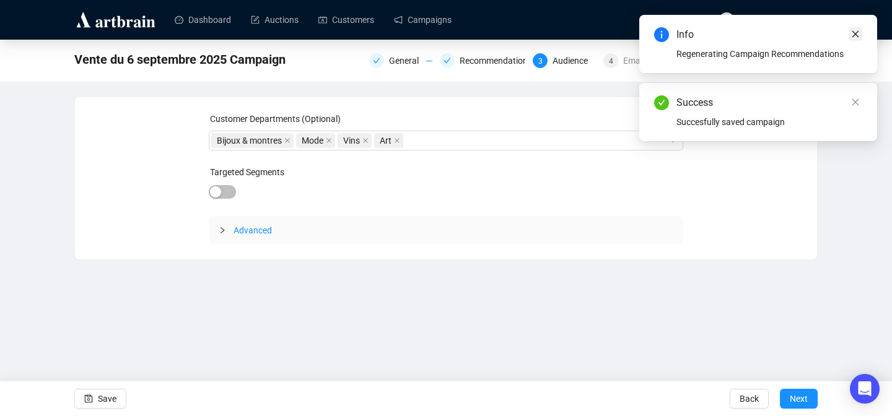
click at [856, 37] on icon "close" at bounding box center [855, 34] width 9 height 9
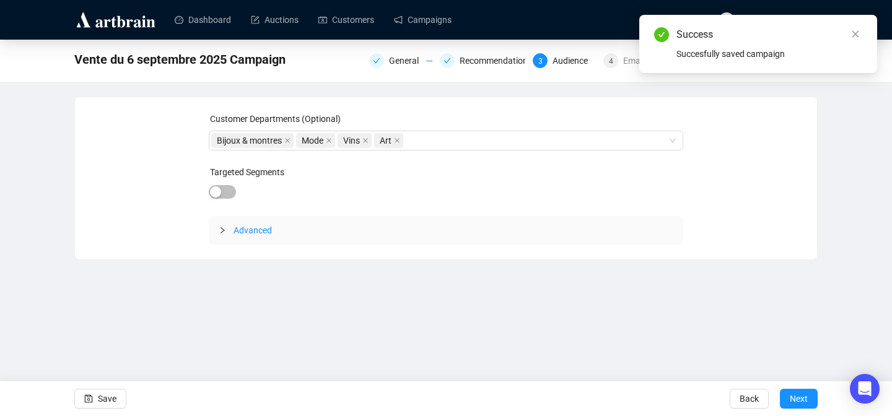
click at [856, 37] on icon "close" at bounding box center [855, 34] width 9 height 9
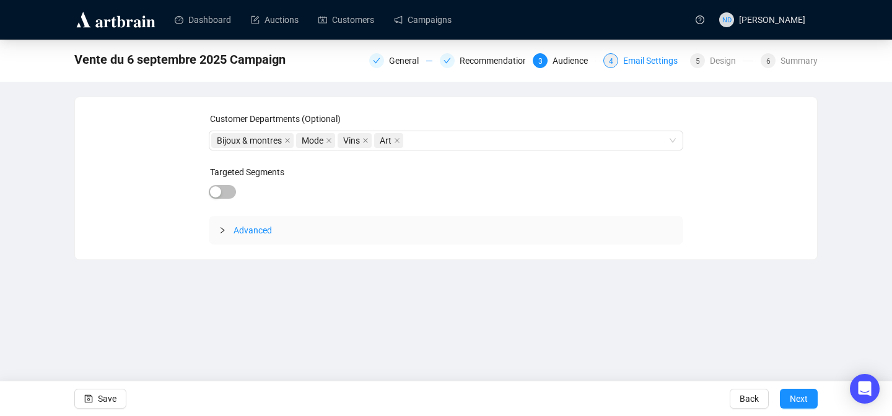
click at [633, 61] on div "Email Settings" at bounding box center [654, 60] width 62 height 15
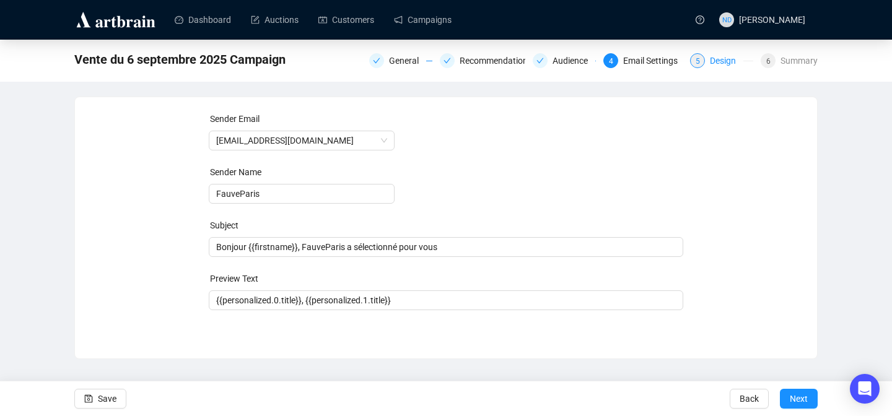
click at [716, 60] on div "Design" at bounding box center [726, 60] width 33 height 15
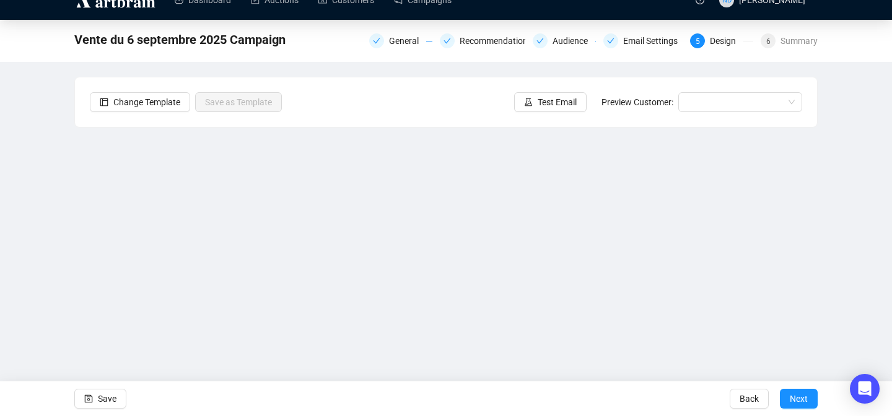
scroll to position [20, 0]
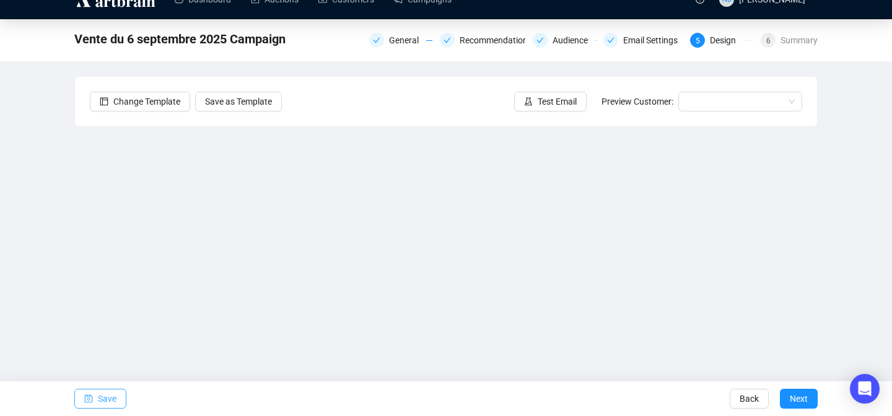
click at [82, 391] on button "Save" at bounding box center [100, 399] width 52 height 20
click at [85, 397] on icon "save" at bounding box center [89, 399] width 8 height 8
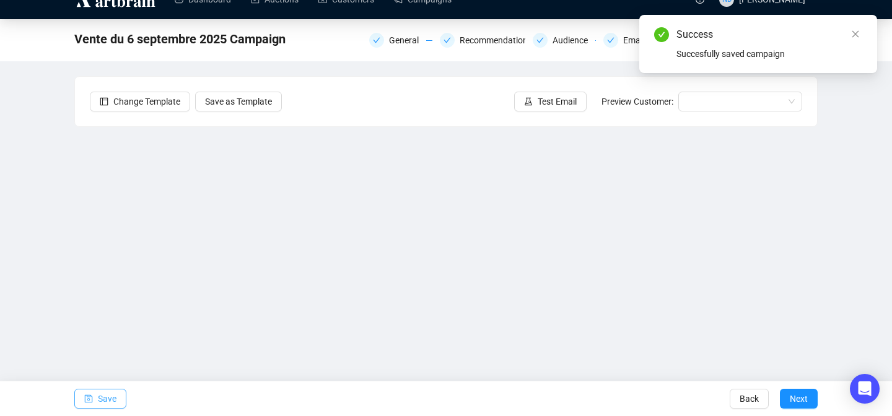
click at [111, 393] on span "Save" at bounding box center [107, 399] width 19 height 35
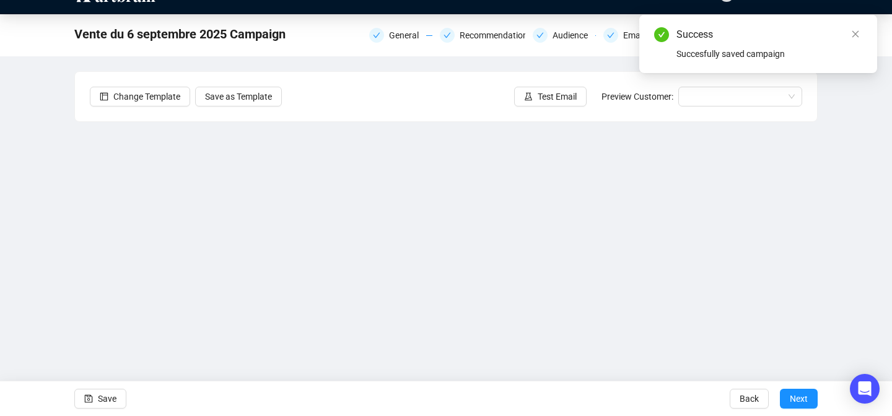
scroll to position [0, 0]
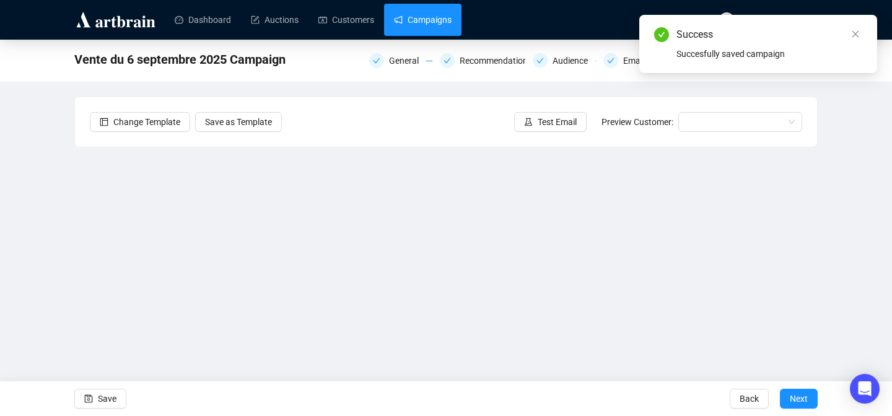
click at [423, 32] on link "Campaigns" at bounding box center [423, 20] width 58 height 32
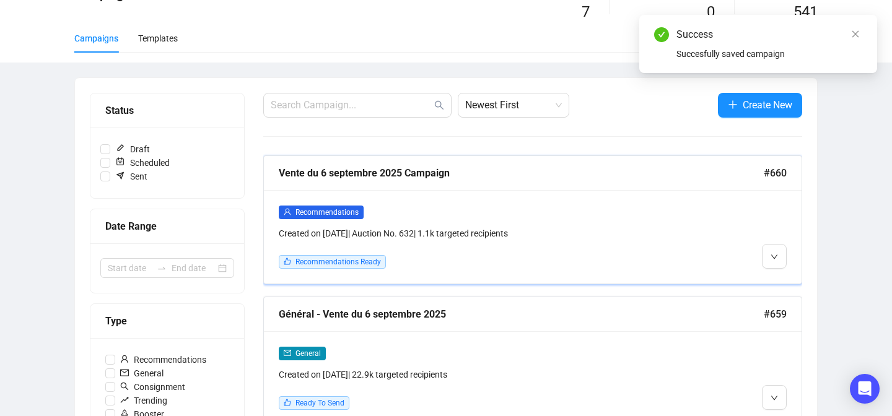
scroll to position [150, 0]
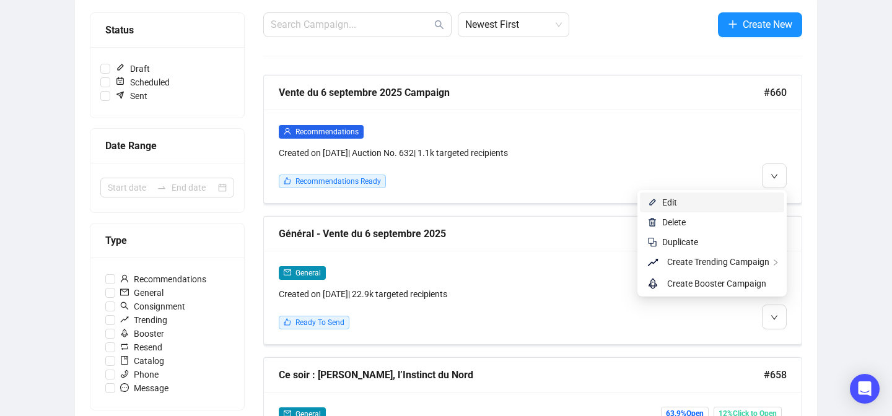
click at [759, 201] on span "Edit" at bounding box center [719, 203] width 115 height 14
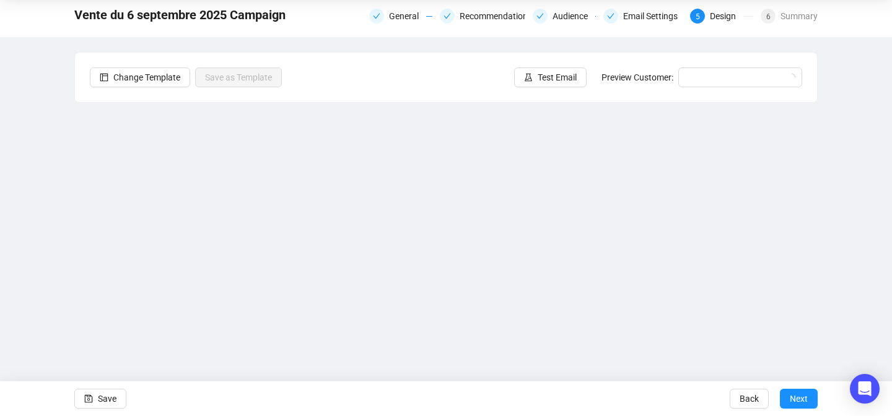
scroll to position [45, 0]
click at [789, 18] on div "Summary" at bounding box center [798, 16] width 37 height 15
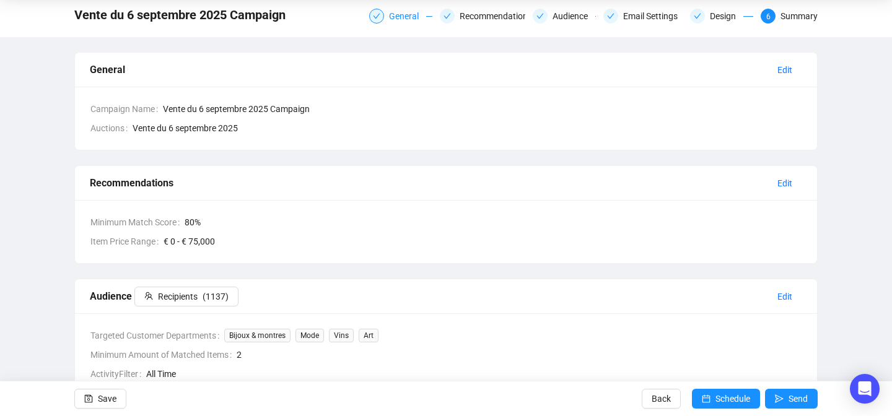
click at [389, 17] on div "General" at bounding box center [407, 16] width 37 height 15
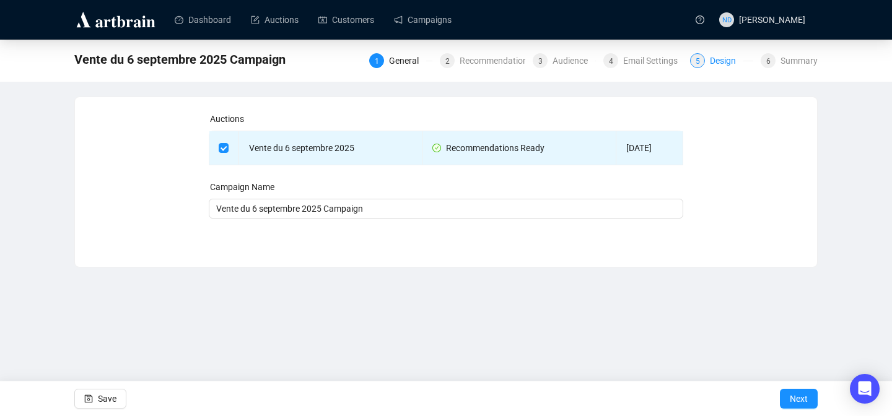
click at [717, 60] on div "Design" at bounding box center [726, 60] width 33 height 15
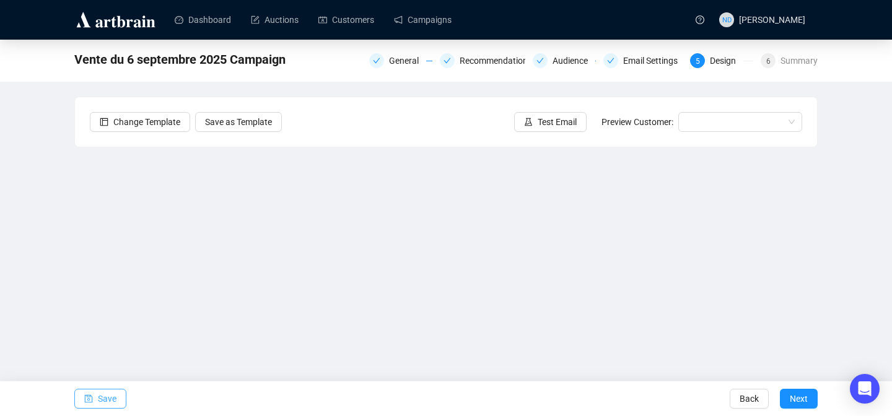
click at [104, 397] on span "Save" at bounding box center [107, 399] width 19 height 35
